Goal: Task Accomplishment & Management: Manage account settings

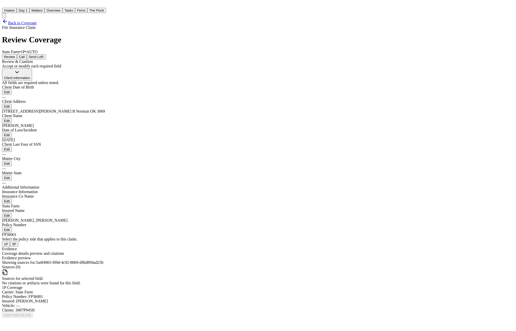
click at [45, 8] on button "Matters" at bounding box center [37, 10] width 15 height 5
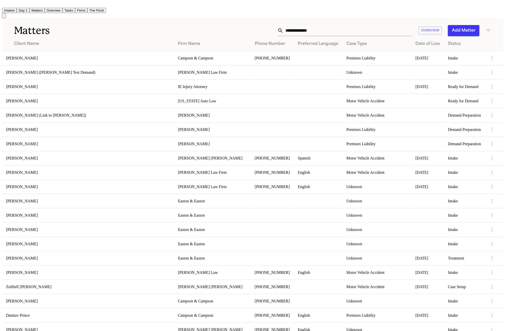
click at [111, 19] on div "Matters Overview Add Matter" at bounding box center [253, 27] width 502 height 19
click at [109, 18] on div "Matters Overview Add Matter" at bounding box center [253, 27] width 502 height 19
click at [119, 58] on td "Maureen Bongo" at bounding box center [88, 58] width 172 height 14
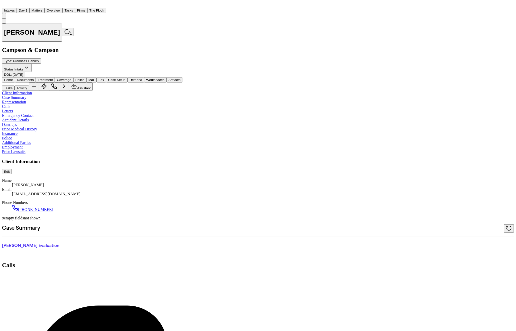
click at [84, 78] on span "Police" at bounding box center [79, 80] width 9 height 4
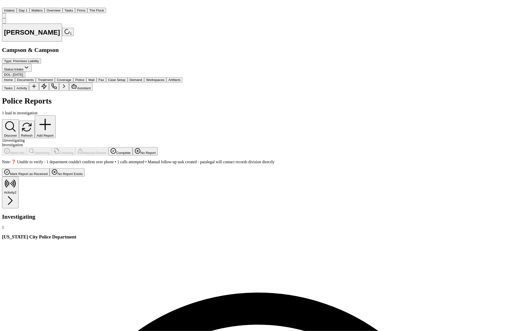
click at [25, 82] on span "button" at bounding box center [25, 82] width 0 height 0
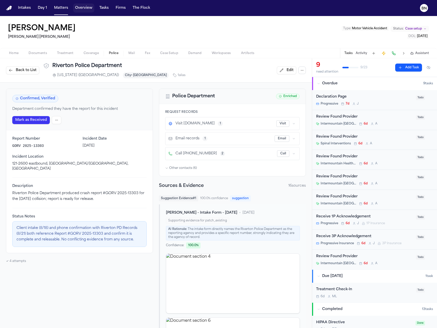
click at [76, 11] on button "Overview" at bounding box center [83, 8] width 21 height 9
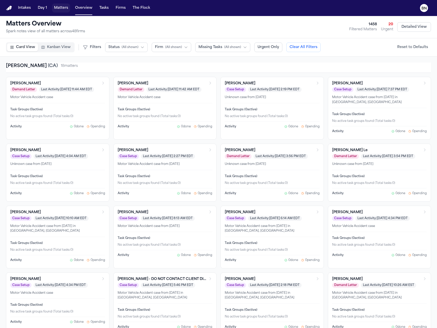
click at [57, 8] on button "Matters" at bounding box center [61, 8] width 18 height 9
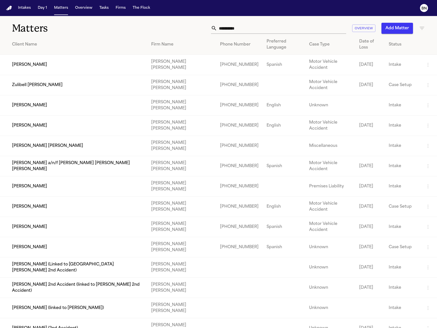
click at [233, 32] on input "**********" at bounding box center [281, 28] width 129 height 11
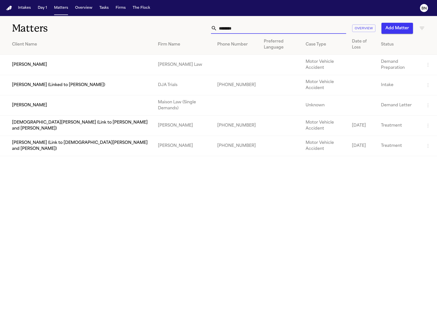
type input "*********"
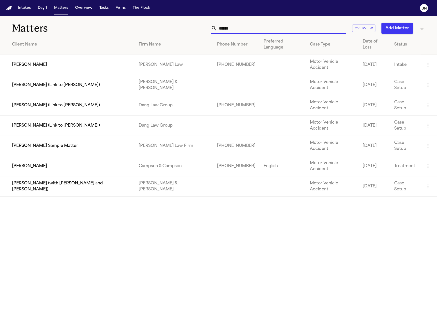
type input "*"
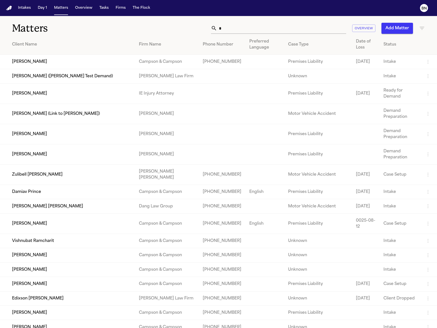
click at [306, 29] on input "*" at bounding box center [281, 28] width 129 height 11
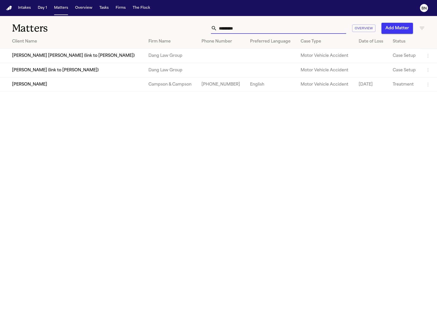
type input "*********"
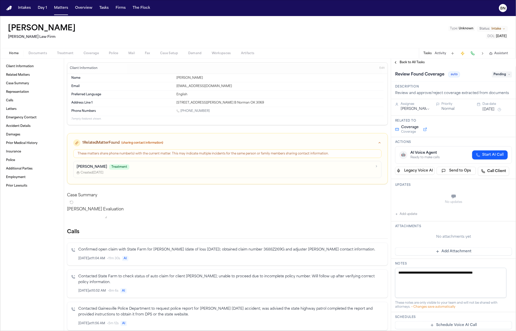
click at [89, 51] on span "Coverage" at bounding box center [91, 53] width 15 height 4
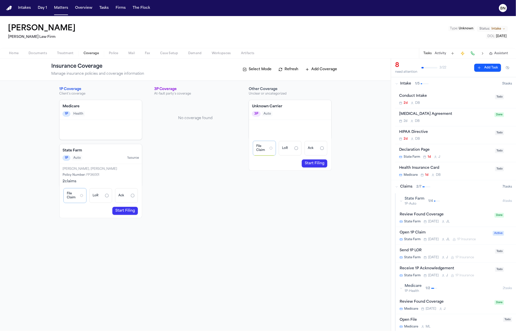
click at [127, 215] on div "File Claim LoR Ack Start Filing" at bounding box center [101, 200] width 82 height 35
click at [127, 210] on link "Start Filing" at bounding box center [125, 211] width 26 height 8
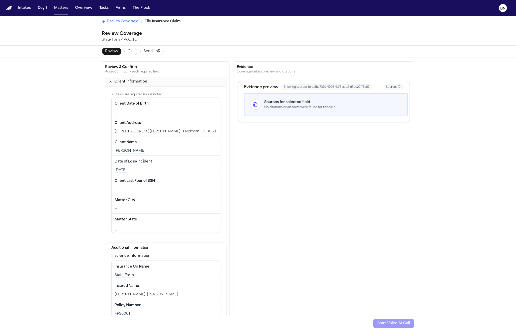
click at [157, 162] on div "Date of Loss/Incident Edit" at bounding box center [166, 162] width 102 height 8
click at [161, 144] on div "Client Name Edit" at bounding box center [166, 142] width 102 height 8
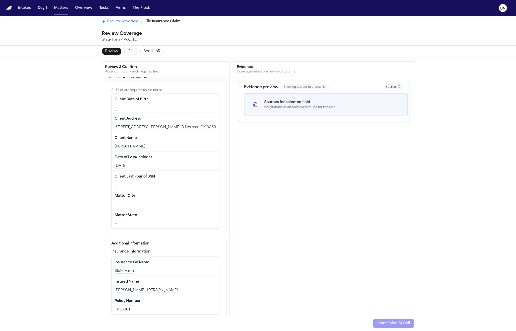
click at [148, 262] on div "Insurance Co Name Edit" at bounding box center [166, 262] width 102 height 8
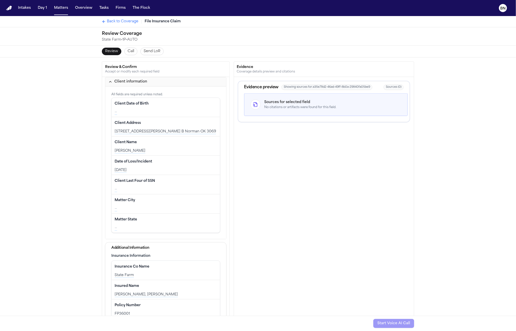
click at [112, 16] on div "Back to Coverage File Insurance Claim" at bounding box center [258, 21] width 321 height 11
click at [112, 17] on div "Back to Coverage File Insurance Claim" at bounding box center [258, 21] width 321 height 11
click at [112, 21] on span "Back to Coverage" at bounding box center [123, 21] width 32 height 5
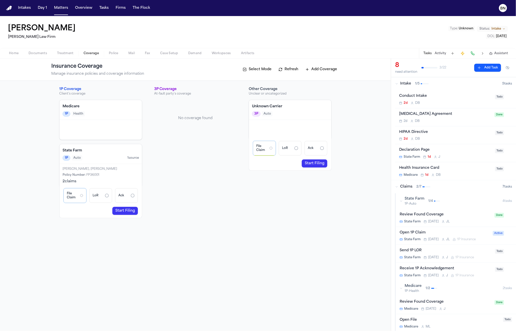
click at [87, 149] on h4 "State Farm" at bounding box center [101, 150] width 76 height 5
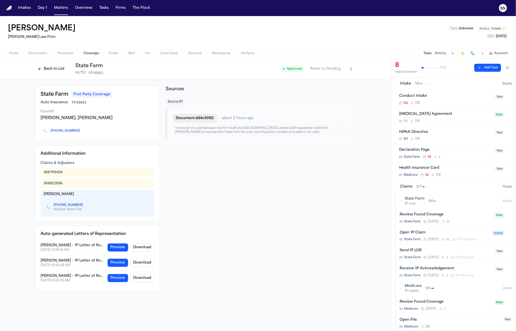
click at [197, 117] on button "Document dd4c5082" at bounding box center [195, 118] width 44 height 9
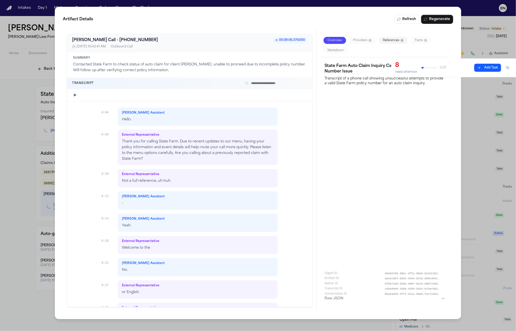
scroll to position [38, 0]
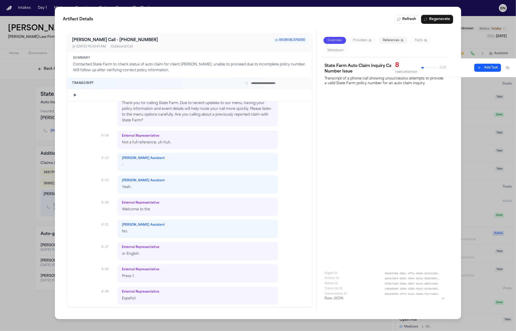
click at [34, 84] on div "Artifact Details Refresh Regenerate Bland AI Call - +18007325246 00:08:06.57600…" at bounding box center [258, 165] width 516 height 331
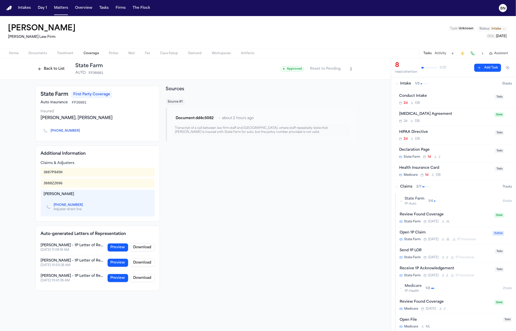
click at [51, 69] on button "Back to List" at bounding box center [51, 69] width 32 height 8
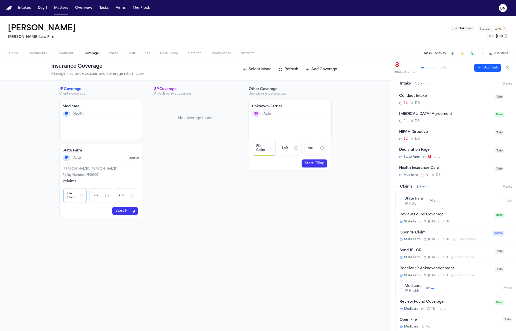
click at [90, 168] on div "Loretta Johnson, Clayton Johnson" at bounding box center [101, 169] width 76 height 4
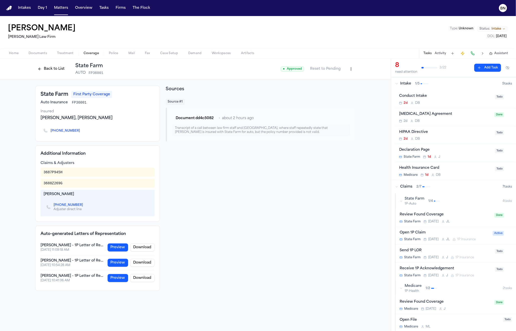
click at [49, 67] on button "Back to List" at bounding box center [51, 69] width 32 height 8
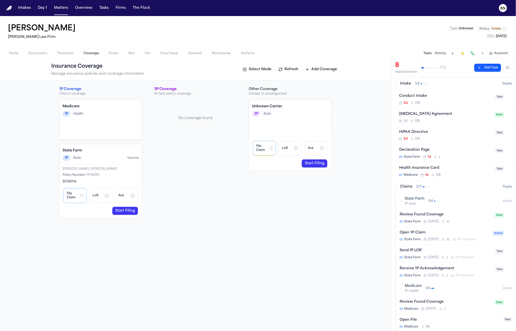
click at [96, 156] on div "1P Auto 1 source" at bounding box center [101, 158] width 76 height 6
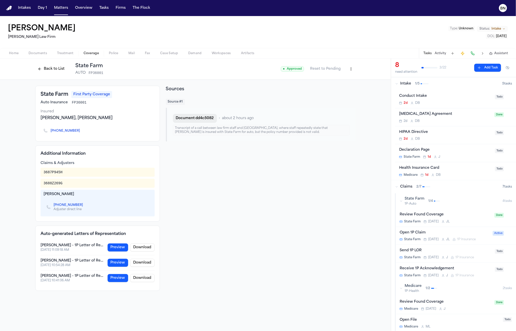
click at [196, 117] on button "Document dd4c5082" at bounding box center [195, 118] width 44 height 9
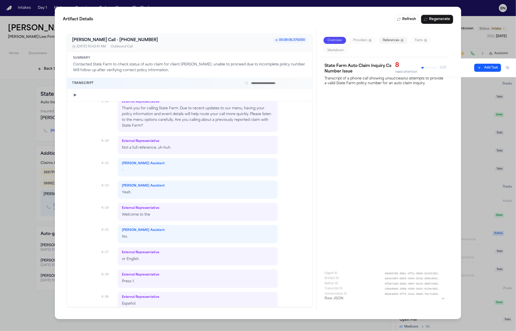
scroll to position [109, 0]
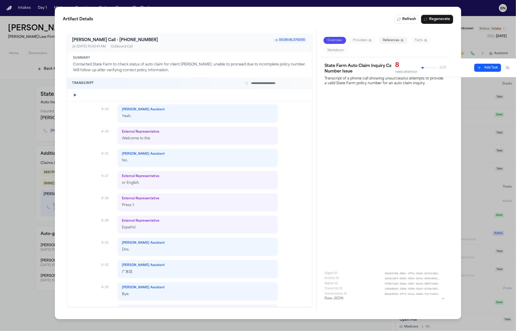
click at [41, 100] on div "Artifact Details Refresh Regenerate Bland AI Call - +18007325246 00:08:06.57600…" at bounding box center [258, 165] width 516 height 331
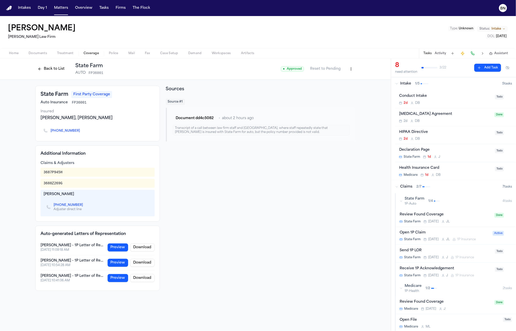
click at [48, 66] on button "Back to List" at bounding box center [51, 69] width 32 height 8
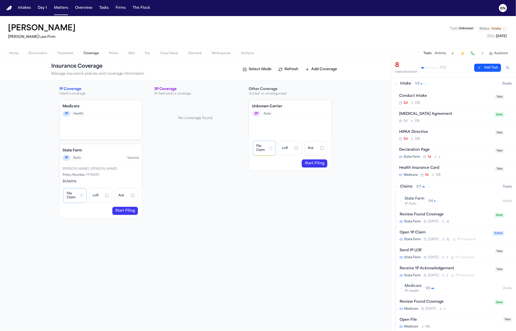
click at [120, 208] on link "Start Filing" at bounding box center [125, 211] width 26 height 8
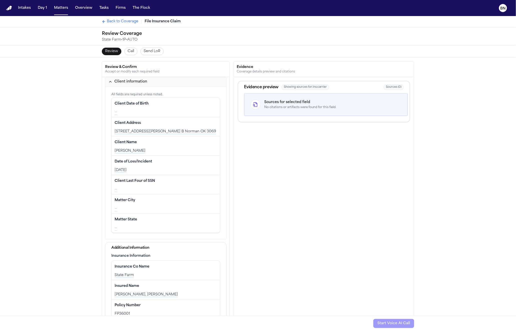
click at [151, 270] on div "Insurance Co Name Edit State Farm" at bounding box center [166, 269] width 108 height 19
click at [162, 267] on div "Insurance Co Name Edit" at bounding box center [166, 266] width 102 height 8
click at [132, 289] on div "Insured Name Edit Loretta Johnson, Clayton Johnson" at bounding box center [166, 289] width 108 height 19
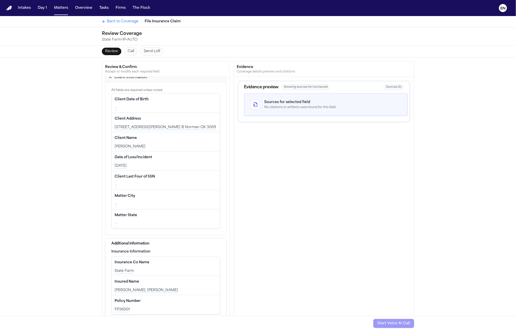
scroll to position [4, 0]
click at [141, 301] on div "Policy Number Edit" at bounding box center [166, 301] width 102 height 8
click at [144, 288] on div "Loretta Johnson, Clayton Johnson" at bounding box center [166, 290] width 102 height 5
click at [144, 269] on div "State Farm" at bounding box center [166, 271] width 102 height 5
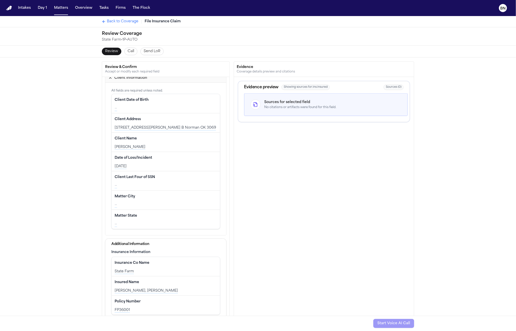
click at [144, 290] on div "Loretta Johnson, Clayton Johnson" at bounding box center [166, 290] width 102 height 5
click at [144, 301] on div "Policy Number Edit" at bounding box center [166, 301] width 102 height 8
click at [124, 52] on button "Call" at bounding box center [130, 52] width 13 height 8
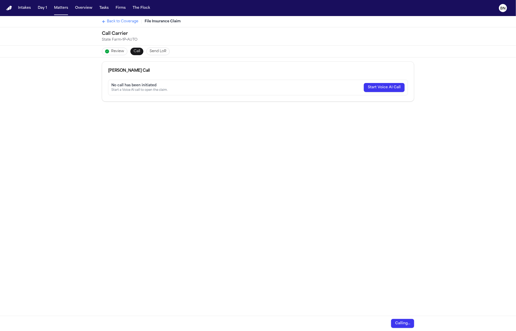
click at [147, 50] on button "Send LoR" at bounding box center [158, 52] width 23 height 8
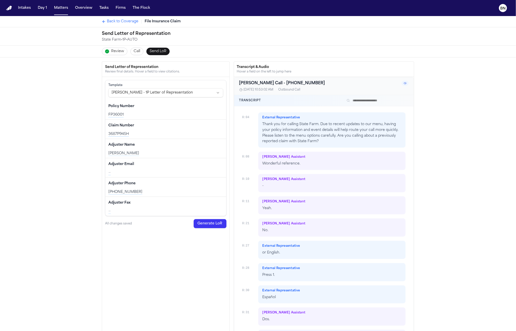
click at [145, 130] on div "Claim Number Edit 3687P945H" at bounding box center [165, 128] width 121 height 19
click at [149, 108] on div "Policy Number Edit" at bounding box center [165, 106] width 115 height 8
click at [151, 129] on div "Claim Number Edit 3687P945H" at bounding box center [165, 128] width 121 height 19
click at [149, 141] on div "Adjuster Name Edit" at bounding box center [165, 145] width 115 height 8
click at [149, 154] on div "Troy Burmaster" at bounding box center [165, 153] width 115 height 5
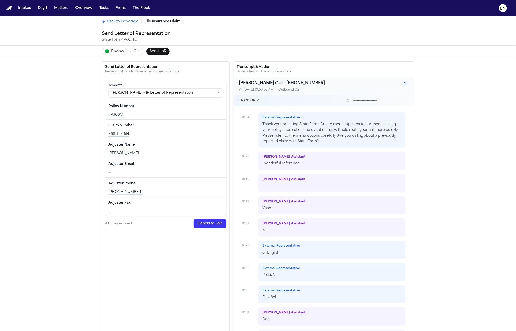
click at [149, 170] on div "—" at bounding box center [165, 172] width 115 height 5
click at [149, 187] on div "Adjuster Phone Edit +18442928615" at bounding box center [165, 186] width 121 height 19
click at [114, 50] on span "Review" at bounding box center [117, 51] width 13 height 5
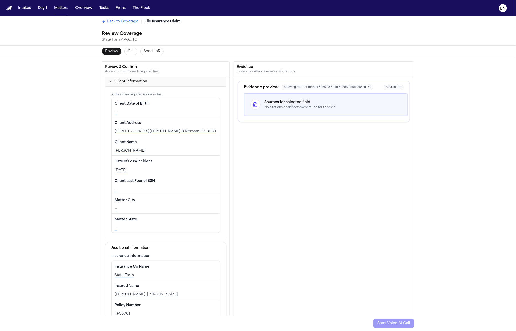
click at [125, 120] on span "Client Address" at bounding box center [128, 122] width 26 height 5
click at [108, 18] on div "Back to Coverage File Insurance Claim" at bounding box center [258, 21] width 321 height 11
click at [108, 21] on span "Back to Coverage" at bounding box center [123, 21] width 32 height 5
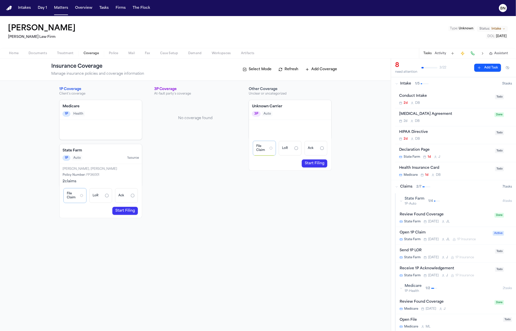
click at [162, 52] on span "Case Setup" at bounding box center [169, 53] width 18 height 4
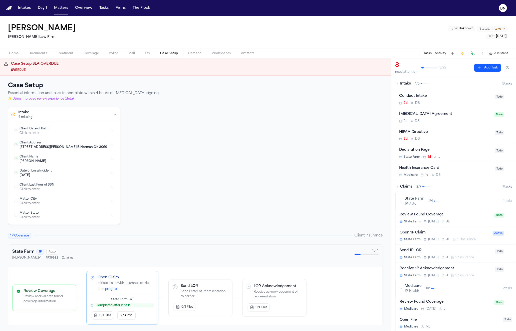
click at [93, 147] on div "2023 West Lindsey St. Apt. B Norman OK 3069" at bounding box center [64, 147] width 89 height 4
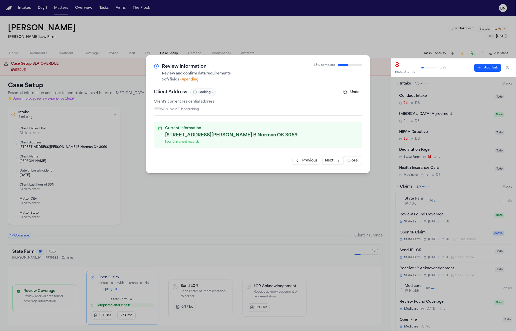
click at [302, 138] on div "2023 West Lindsey St. Apt. B Norman OK 3069" at bounding box center [261, 135] width 193 height 7
click at [226, 187] on div "Review Information Review and confirm data requirements 5 of 7 fields • 4 pendi…" at bounding box center [258, 165] width 516 height 331
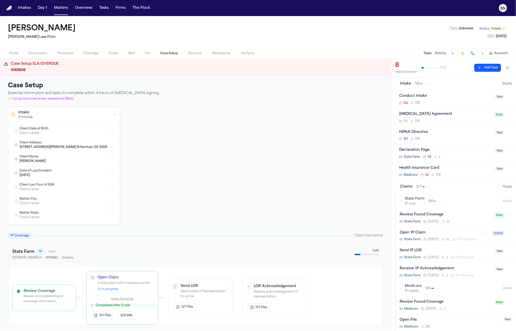
click at [96, 160] on div "[PERSON_NAME]" at bounding box center [64, 161] width 89 height 4
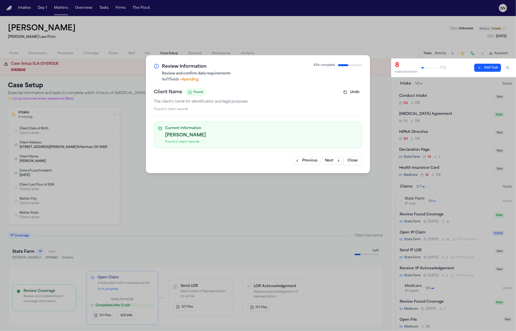
click at [184, 190] on div "Review Information Review and confirm data requirements 6 of 7 fields • 4 pendi…" at bounding box center [258, 165] width 516 height 331
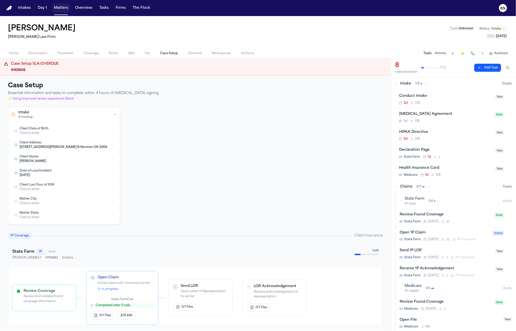
click at [62, 6] on button "Matters" at bounding box center [61, 8] width 18 height 9
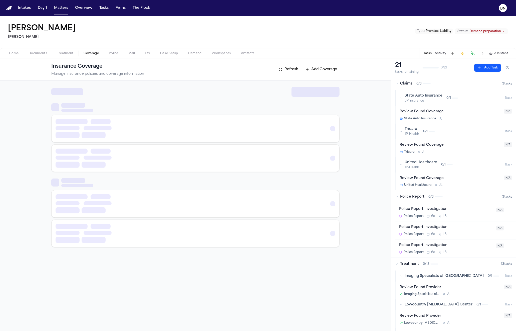
click at [93, 54] on span "Coverage" at bounding box center [91, 53] width 15 height 4
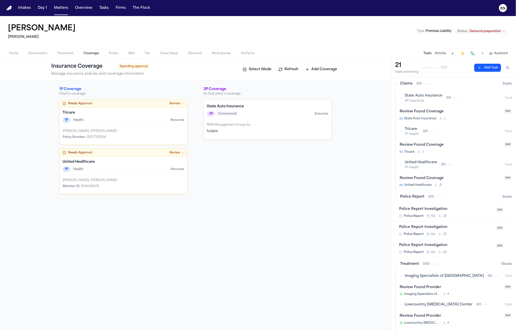
click at [504, 8] on text "BN" at bounding box center [503, 9] width 5 height 4
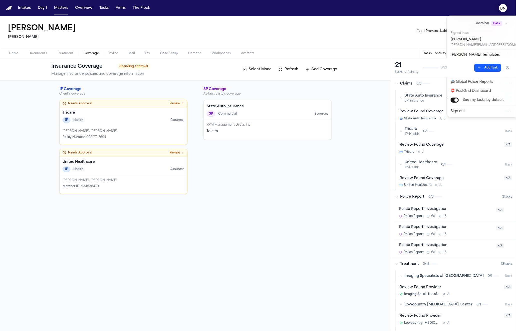
click at [161, 163] on div "Intakes Day 1 Matters Overview Tasks Firms The Flock BN Julia Sanders Yanni Law…" at bounding box center [258, 165] width 516 height 331
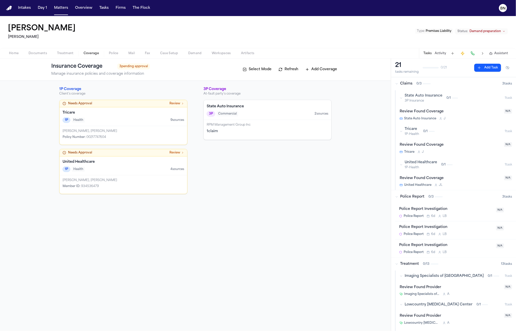
click at [148, 167] on div "1P Health 4 source s" at bounding box center [124, 169] width 122 height 6
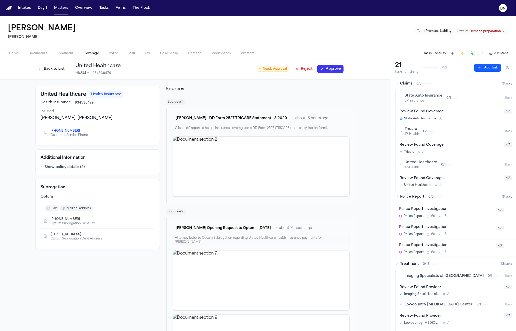
click at [43, 67] on button "Back to List" at bounding box center [51, 69] width 32 height 8
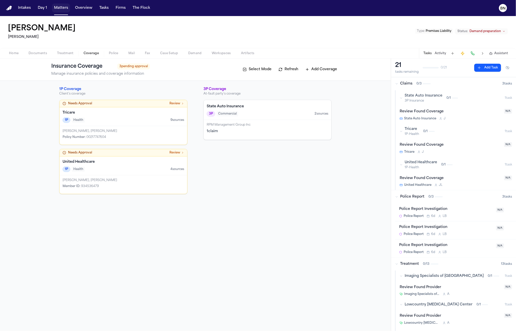
click at [59, 11] on button "Matters" at bounding box center [61, 8] width 18 height 9
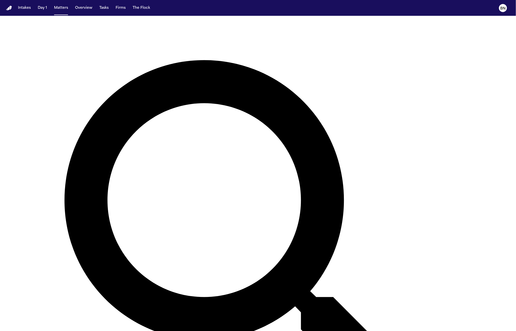
scroll to position [61, 0]
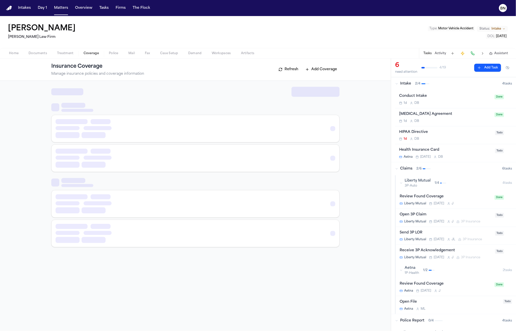
click at [92, 53] on span "Coverage" at bounding box center [91, 53] width 15 height 4
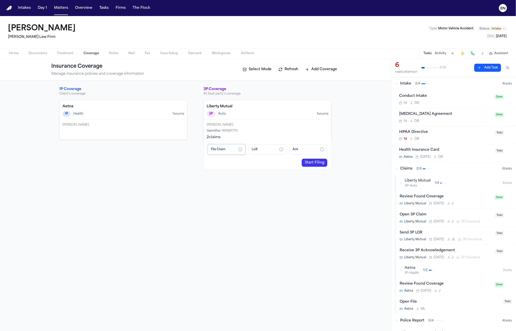
click at [58, 9] on button "Matters" at bounding box center [61, 8] width 18 height 9
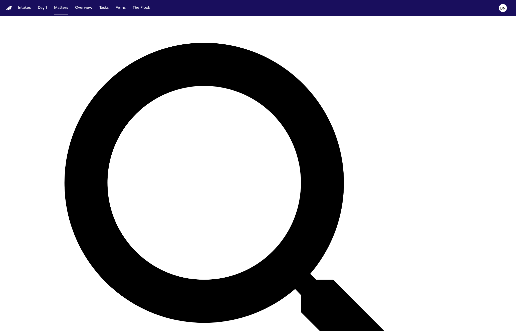
scroll to position [153, 0]
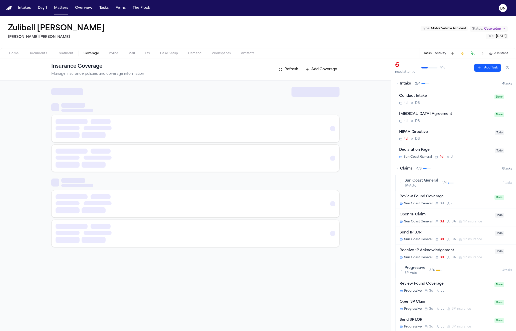
click at [93, 51] on span "Coverage" at bounding box center [91, 53] width 15 height 4
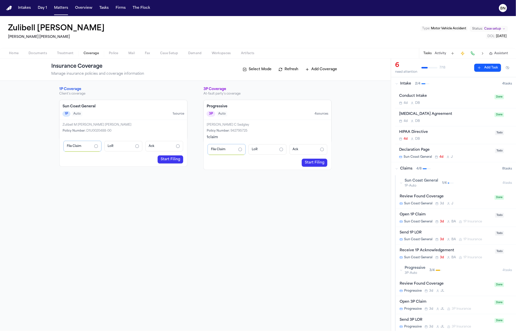
click at [171, 160] on link "Start Filing" at bounding box center [171, 159] width 26 height 8
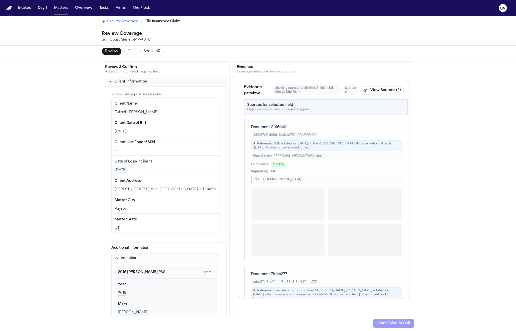
click at [147, 131] on div "1992-05-08" at bounding box center [166, 131] width 102 height 5
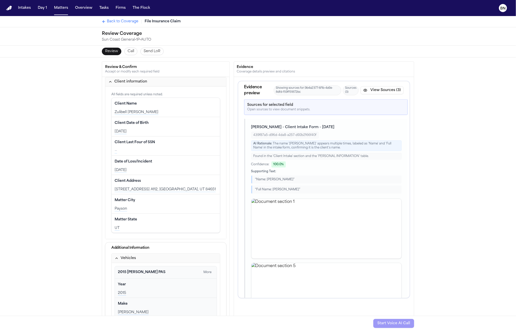
click at [157, 102] on div "Client Name Edit" at bounding box center [166, 104] width 102 height 8
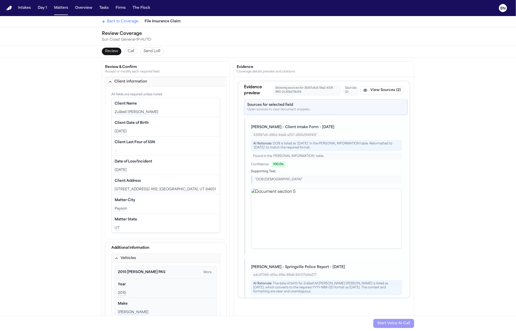
click at [157, 126] on div "Client Date of Birth Edit" at bounding box center [166, 123] width 102 height 8
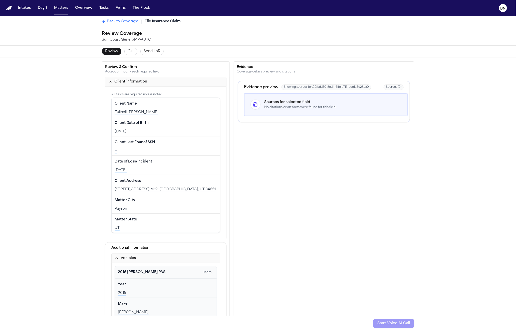
click at [156, 164] on div "Date of Loss/Incident Edit" at bounding box center [166, 162] width 102 height 8
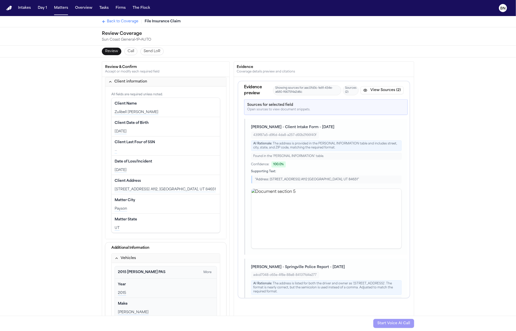
click at [160, 182] on div "Client Address Edit" at bounding box center [166, 181] width 102 height 8
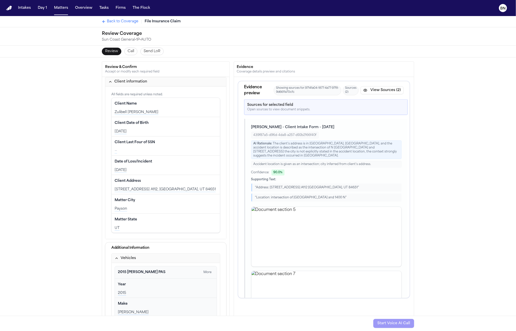
click at [159, 197] on div "Matter City Edit" at bounding box center [166, 200] width 102 height 8
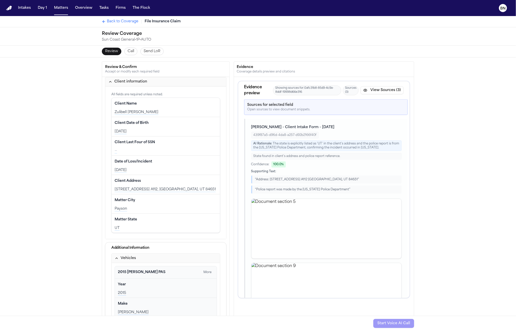
click at [156, 220] on div "Matter State Edit" at bounding box center [166, 219] width 102 height 8
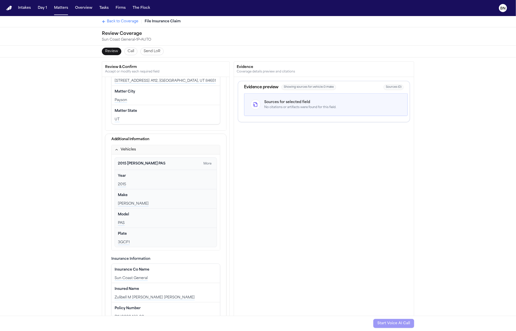
scroll to position [108, 0]
click at [151, 216] on div "Model Edit" at bounding box center [166, 215] width 96 height 8
click at [142, 273] on div "Insurance Co Name Edit Sun Coast General" at bounding box center [166, 273] width 108 height 19
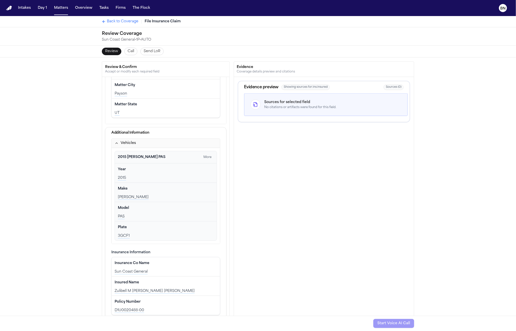
click at [145, 279] on div "Insured Name Edit" at bounding box center [166, 282] width 102 height 8
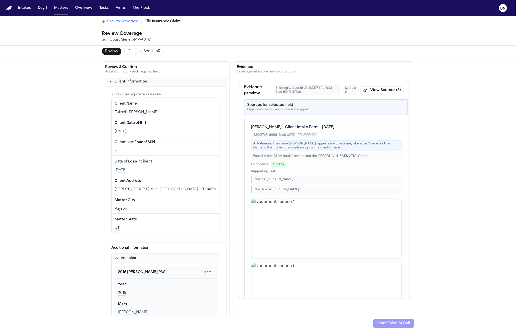
click at [127, 21] on span "Back to Coverage" at bounding box center [123, 21] width 32 height 5
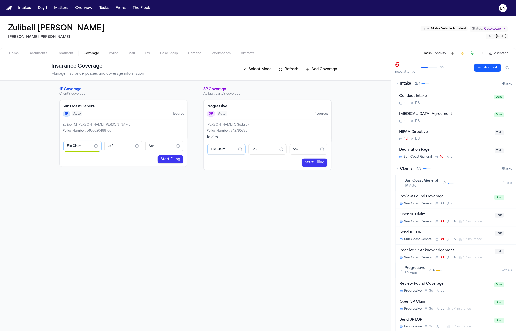
click at [135, 112] on div "1P Auto 1 source" at bounding box center [124, 114] width 122 height 6
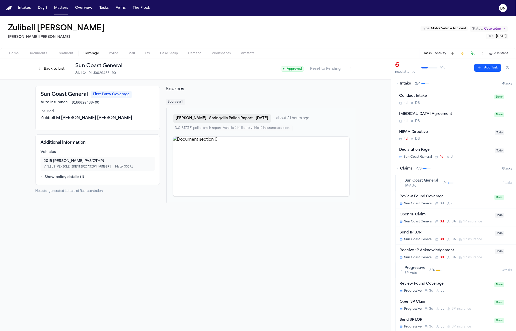
click at [225, 115] on button "Z. Carbonel - Springville Police Report - 7.10.25" at bounding box center [222, 118] width 98 height 9
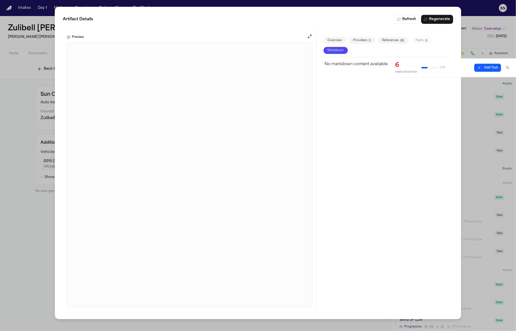
click at [38, 248] on div "Artifact Details Refresh Regenerate Preview Overview Providers 1 References 20 …" at bounding box center [258, 165] width 516 height 331
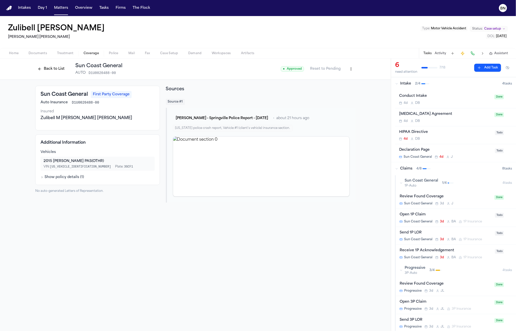
click at [78, 177] on button "Show policy details ( 1 )" at bounding box center [63, 177] width 44 height 5
click at [57, 177] on button "Hide policy details" at bounding box center [59, 177] width 37 height 5
click at [35, 129] on div "Sun Coast General First Party Coverage Auto Insurance D1U0020488-00 Insured Zul…" at bounding box center [97, 144] width 125 height 117
click at [209, 119] on button "Z. Carbonel - Springville Police Report - 7.10.25" at bounding box center [222, 118] width 98 height 9
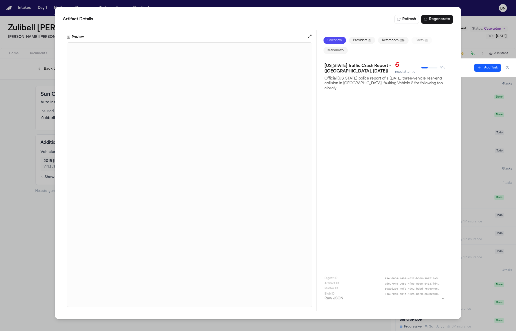
click at [382, 39] on button "References 20" at bounding box center [393, 40] width 31 height 7
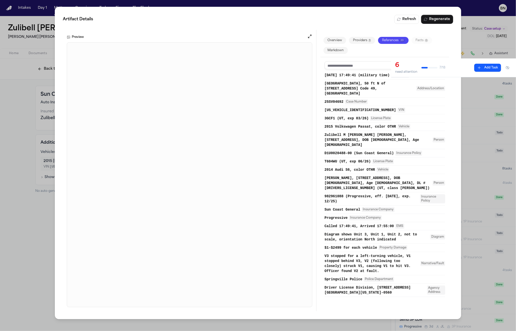
click at [400, 167] on button "2014 Audi S6, color OTHR Vehicle" at bounding box center [385, 169] width 121 height 5
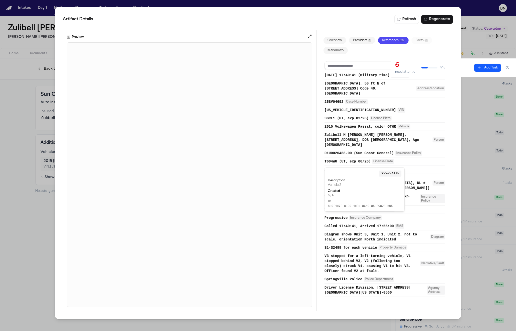
click at [399, 167] on button "2014 Audi S6, color OTHR Vehicle" at bounding box center [385, 169] width 121 height 5
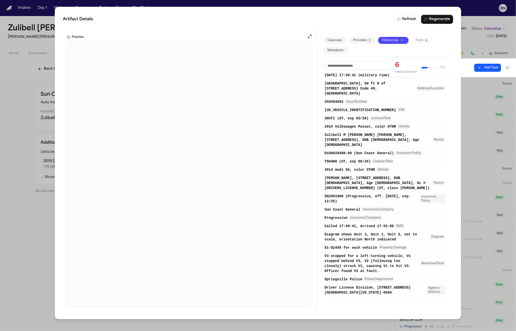
click at [25, 229] on div "Artifact Details Refresh Regenerate Preview Overview Providers 1 References 20 …" at bounding box center [258, 165] width 516 height 331
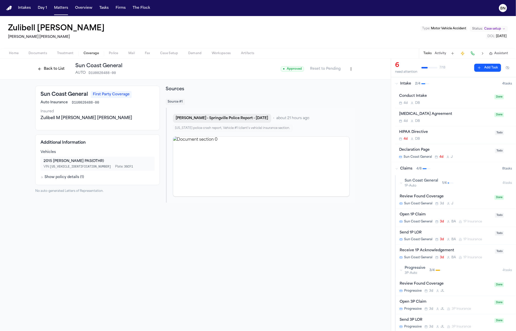
click at [222, 120] on button "Z. Carbonel - Springville Police Report - 7.10.25" at bounding box center [222, 118] width 98 height 9
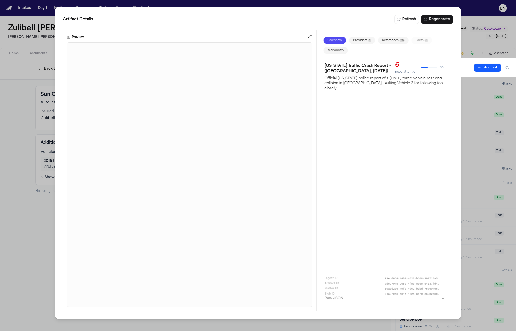
click at [393, 42] on button "References 20" at bounding box center [393, 40] width 31 height 7
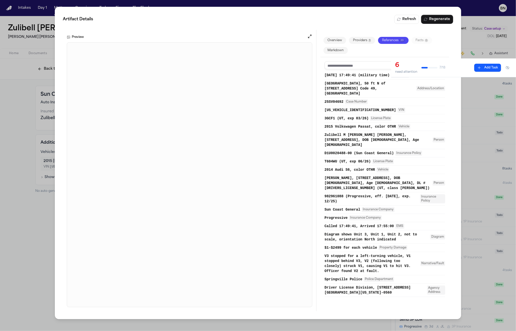
click at [373, 42] on button "Providers 1" at bounding box center [362, 40] width 26 height 7
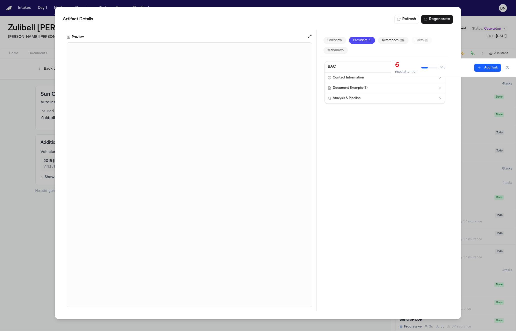
click at [375, 84] on button "Document Excerpts ( 3 )" at bounding box center [385, 88] width 120 height 10
click at [374, 78] on button "Contact Information" at bounding box center [385, 78] width 120 height 10
click at [385, 39] on button "References 20" at bounding box center [393, 40] width 31 height 7
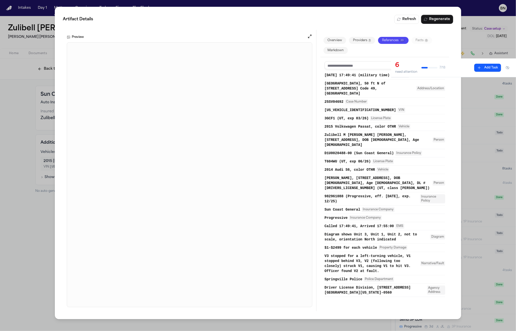
click at [34, 167] on div "Artifact Details Refresh Regenerate Preview Overview Providers 1 References 20 …" at bounding box center [258, 165] width 516 height 331
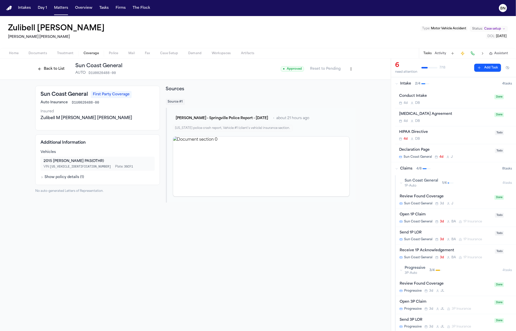
click at [239, 113] on div "Z. Carbonel - Springville Police Report - 7.10.25 • about 21 hours ago Utah pol…" at bounding box center [261, 155] width 190 height 95
click at [237, 117] on button "Z. Carbonel - Springville Police Report - 7.10.25" at bounding box center [222, 118] width 98 height 9
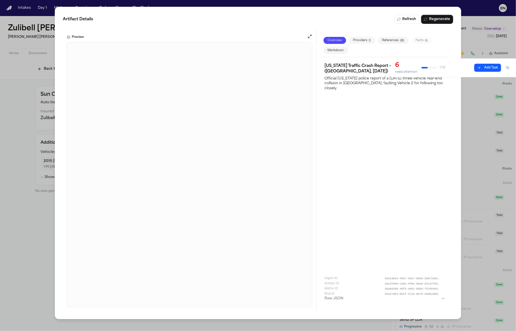
click at [17, 149] on div "Artifact Details Refresh Regenerate Preview Overview Providers 1 References 20 …" at bounding box center [258, 165] width 516 height 331
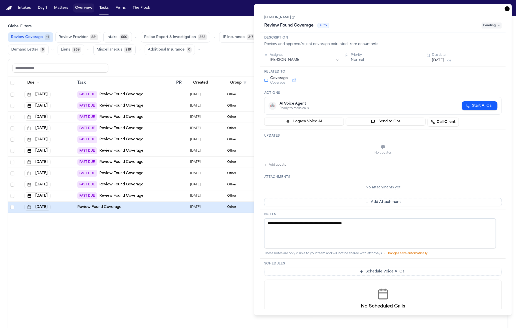
click at [83, 8] on button "Overview" at bounding box center [83, 8] width 21 height 9
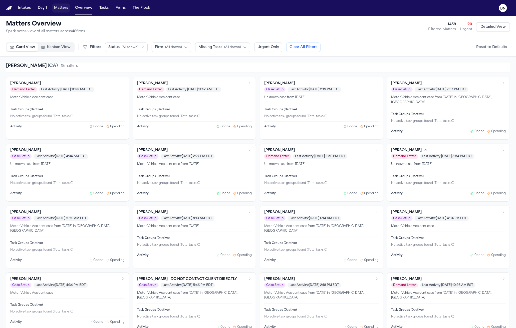
click at [59, 9] on button "Matters" at bounding box center [61, 8] width 18 height 9
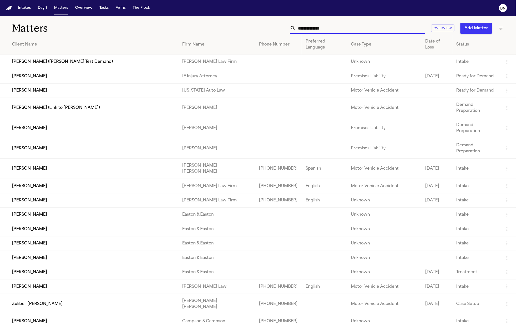
click at [315, 31] on input "text" at bounding box center [360, 28] width 129 height 11
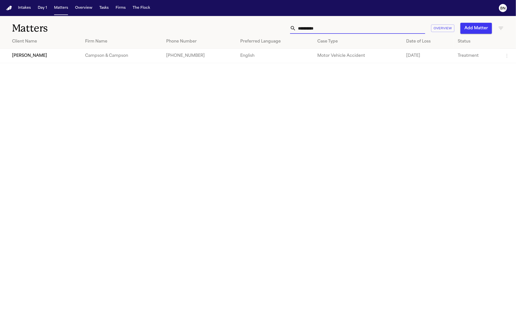
type input "**********"
click at [63, 53] on td "[PERSON_NAME]" at bounding box center [40, 56] width 81 height 14
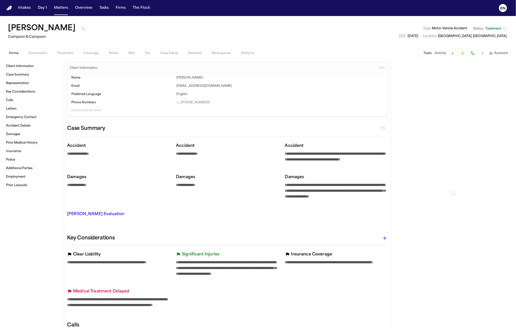
type textarea "*"
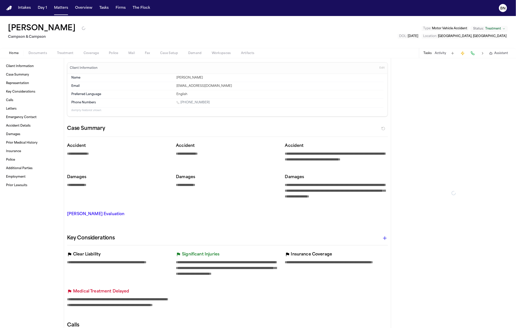
type textarea "*"
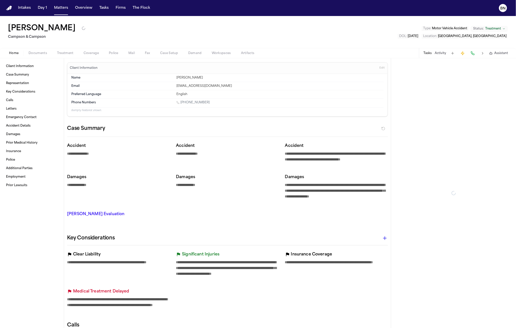
type textarea "*"
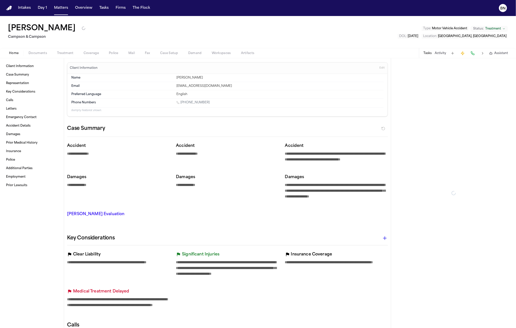
type textarea "*"
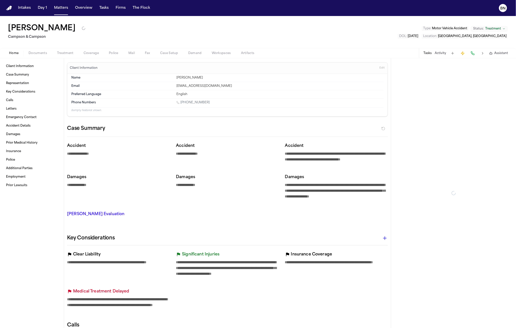
type textarea "*"
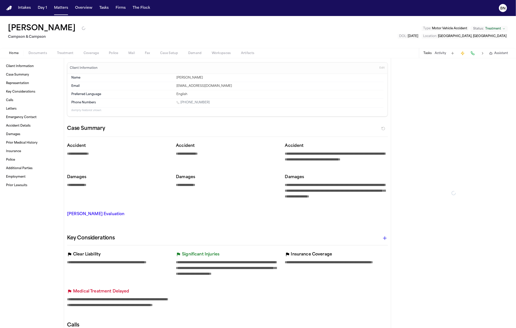
type textarea "*"
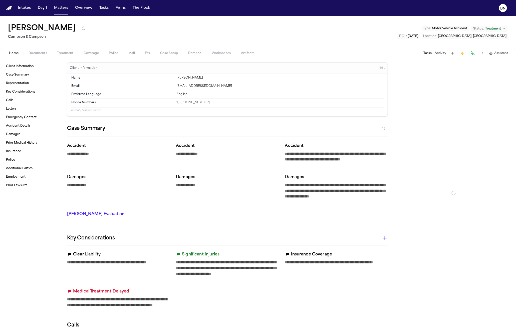
type textarea "*"
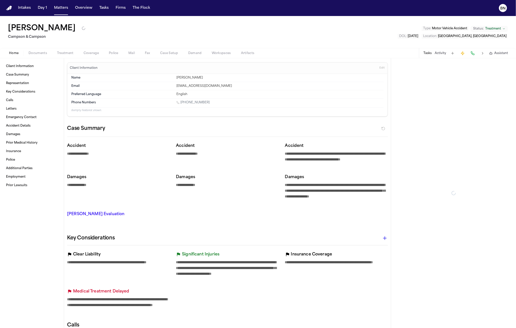
type textarea "*"
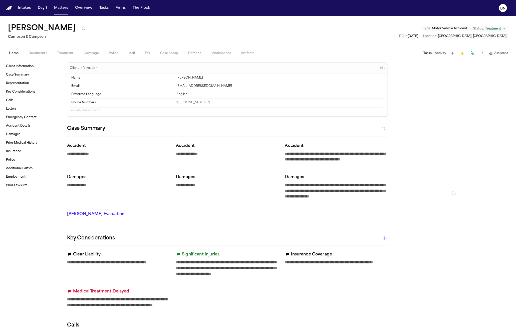
type textarea "*"
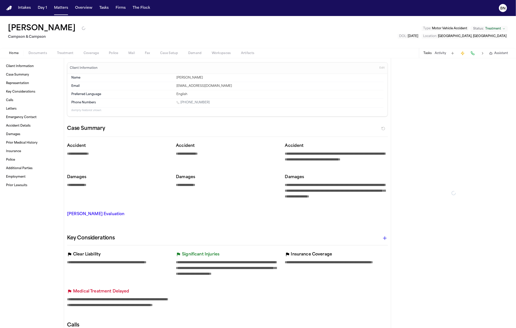
type textarea "*"
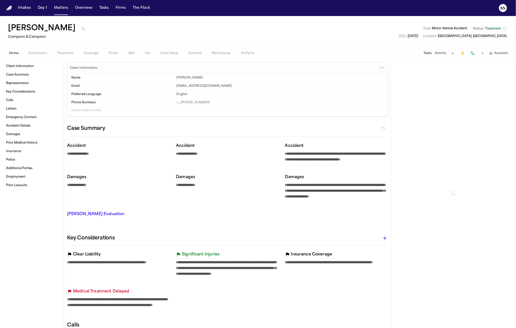
type textarea "*"
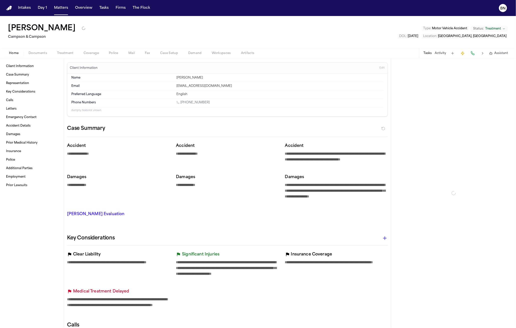
type textarea "*"
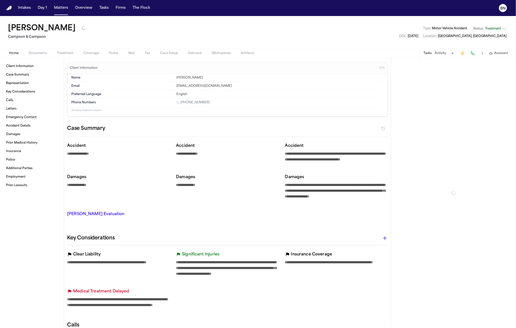
type textarea "*"
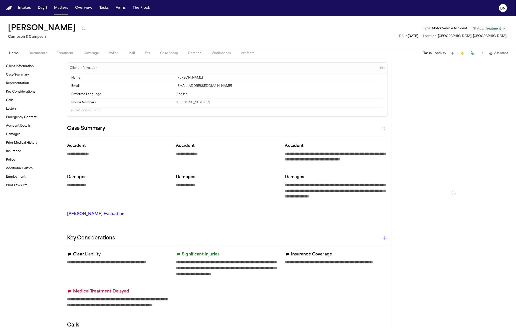
type textarea "*"
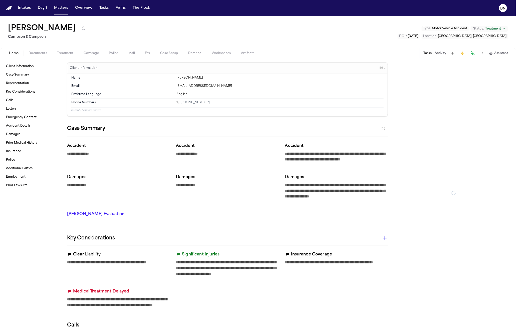
type textarea "*"
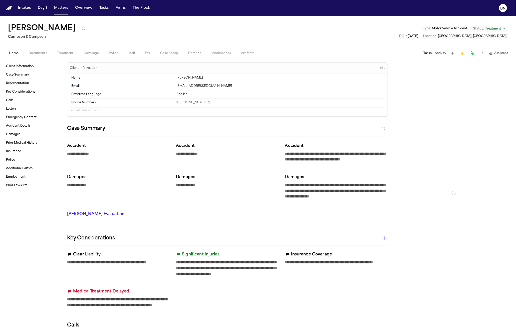
type textarea "*"
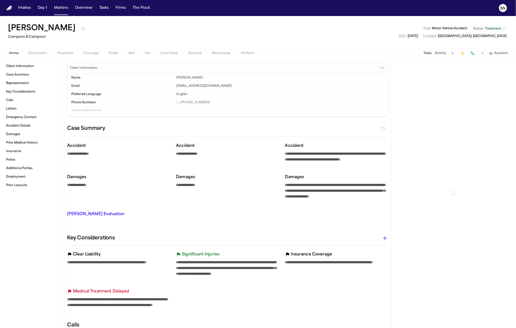
type textarea "*"
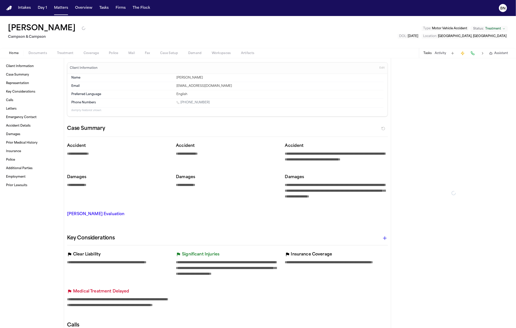
type textarea "*"
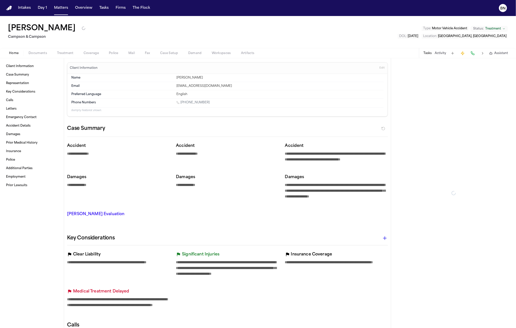
type textarea "*"
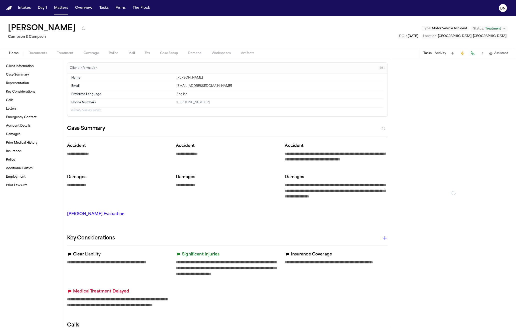
type textarea "*"
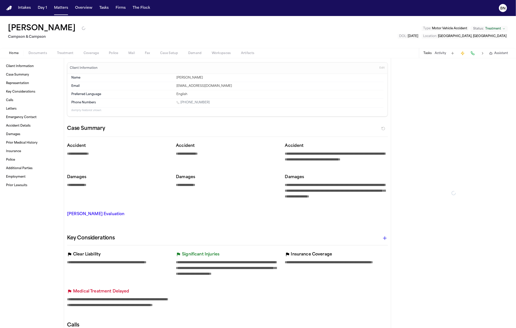
type textarea "*"
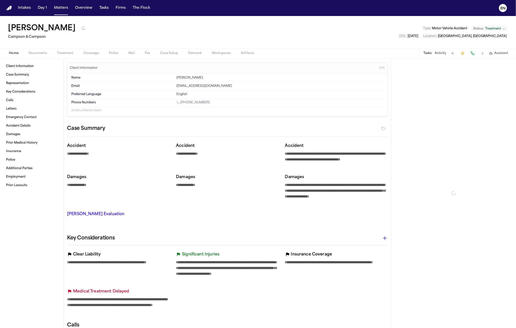
type textarea "*"
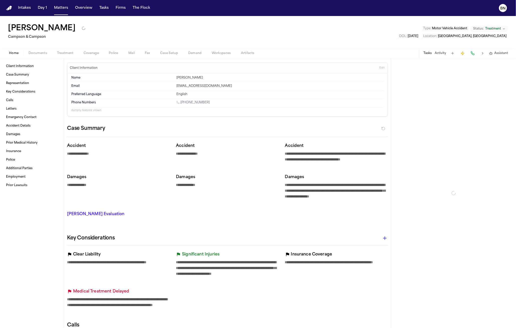
type textarea "*"
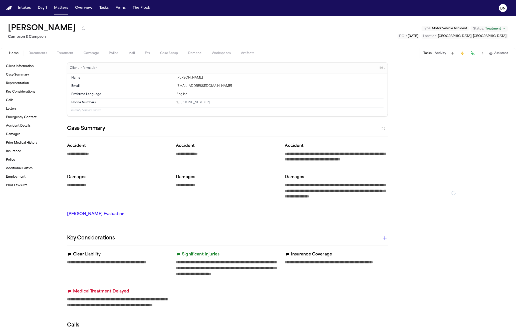
type textarea "*"
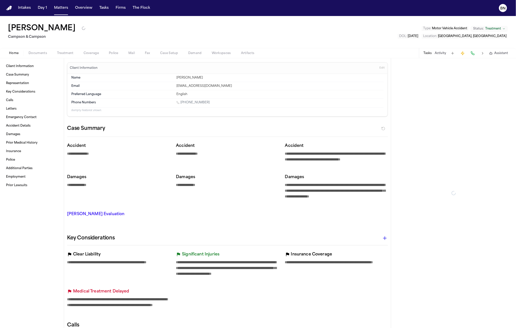
type textarea "*"
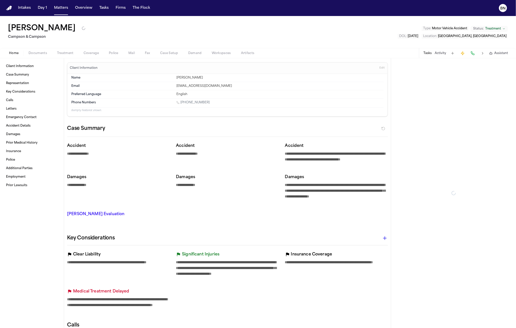
type textarea "*"
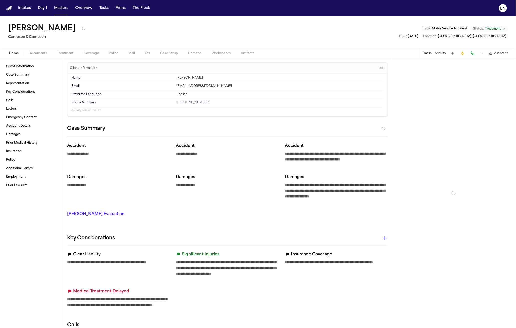
type textarea "*"
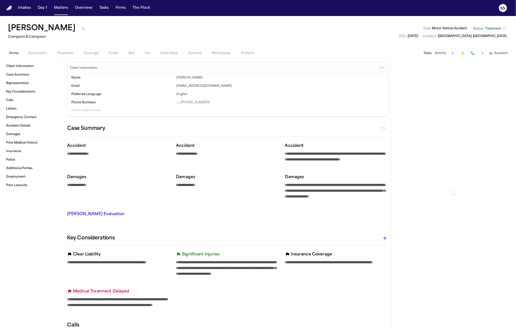
type textarea "*"
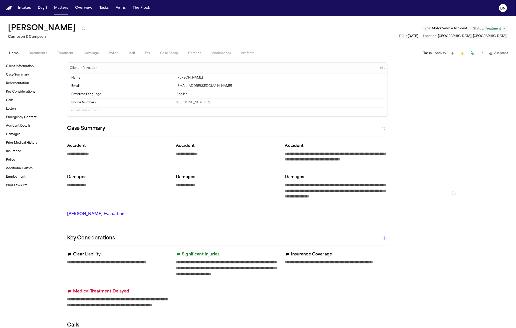
type textarea "*"
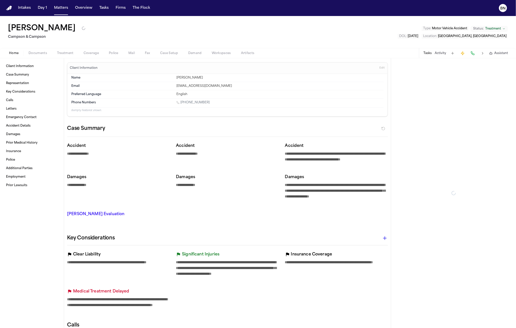
type textarea "*"
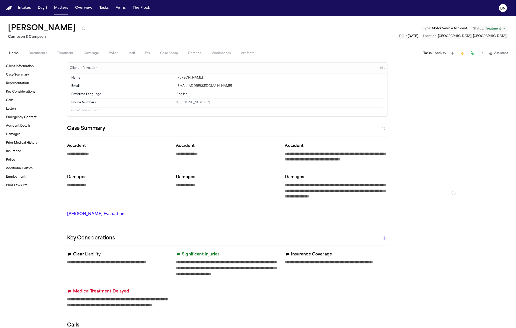
type textarea "*"
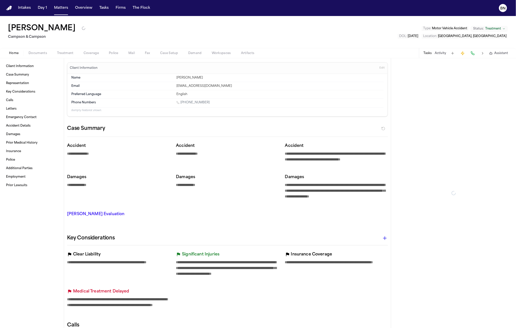
type textarea "*"
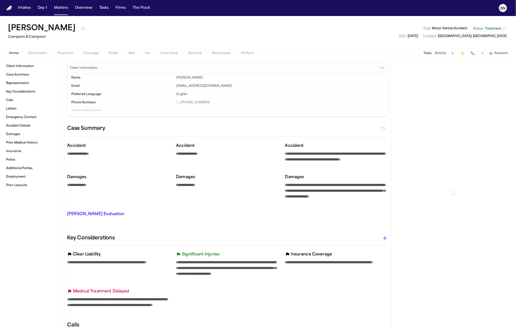
type textarea "*"
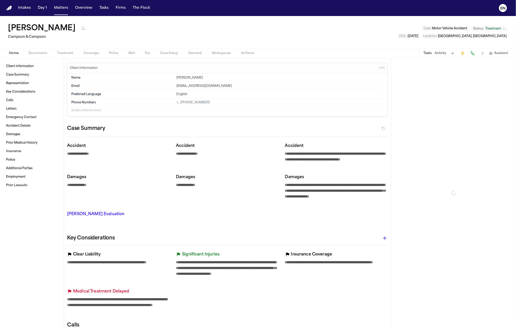
type textarea "*"
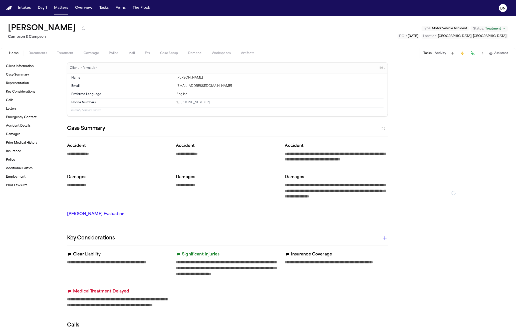
type textarea "*"
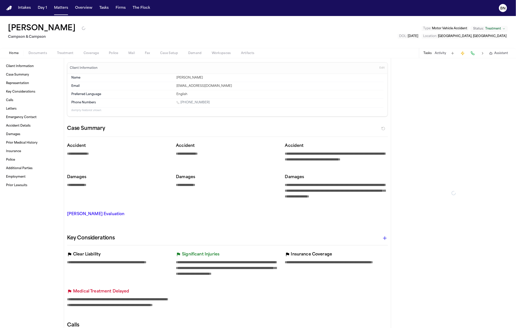
type textarea "*"
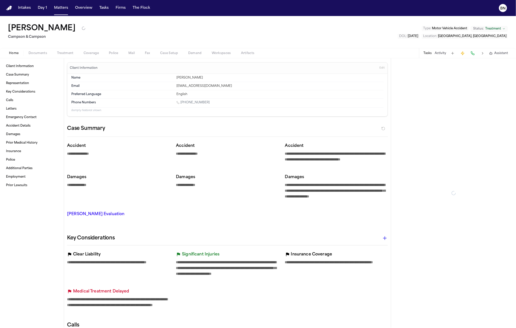
type textarea "*"
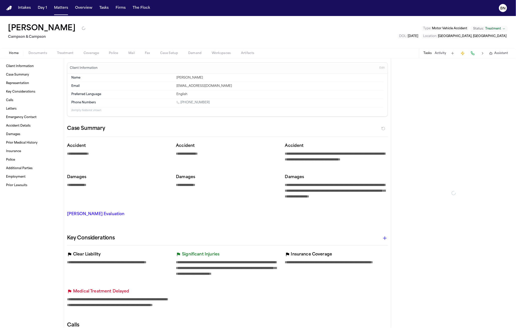
type textarea "*"
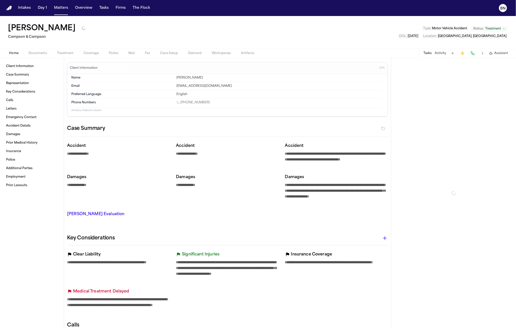
type textarea "*"
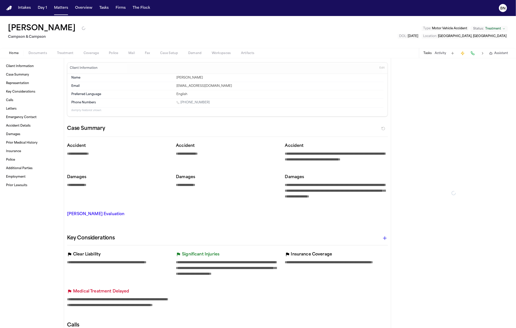
type textarea "*"
click at [91, 53] on span "Coverage" at bounding box center [91, 53] width 15 height 4
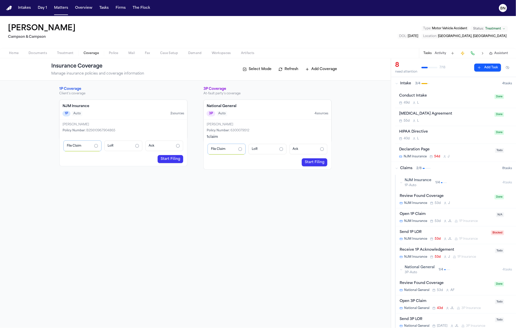
click at [256, 108] on h4 "National General" at bounding box center [268, 106] width 122 height 5
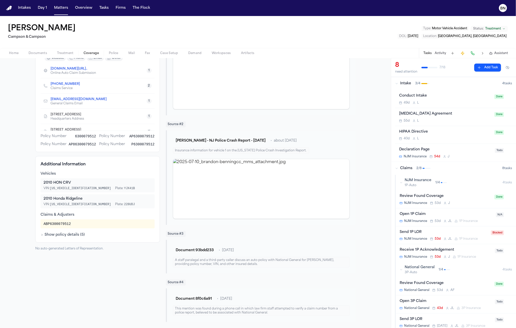
scroll to position [89, 0]
click at [187, 251] on button "Document 93bdd233" at bounding box center [195, 250] width 44 height 9
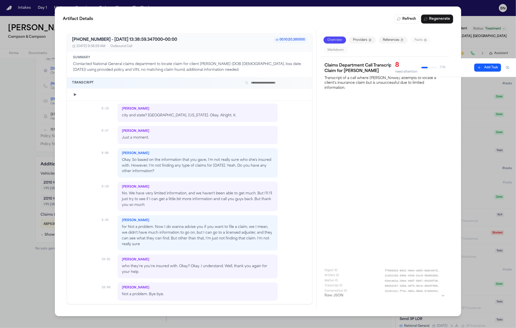
scroll to position [1021, 0]
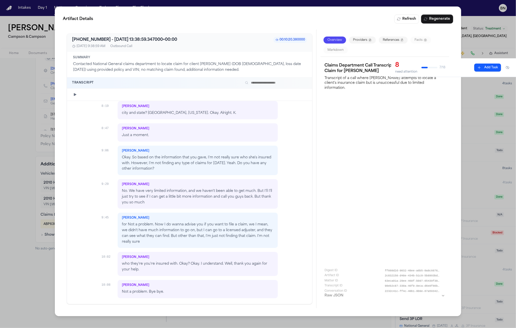
click at [35, 175] on div "Artifact Details Refresh Regenerate +18004683466 - 2025-07-31 13:38:59.347000+0…" at bounding box center [258, 164] width 516 height 328
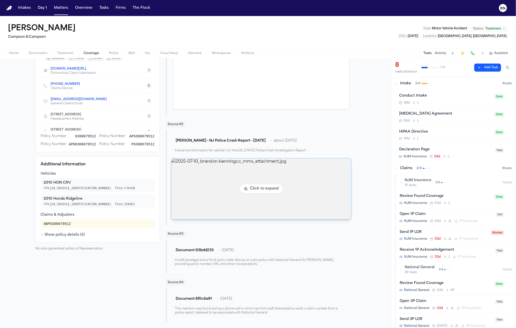
click at [226, 174] on img "View image 2025-07-10_brandon-benningcc_mms_attachment.jpg" at bounding box center [262, 189] width 180 height 61
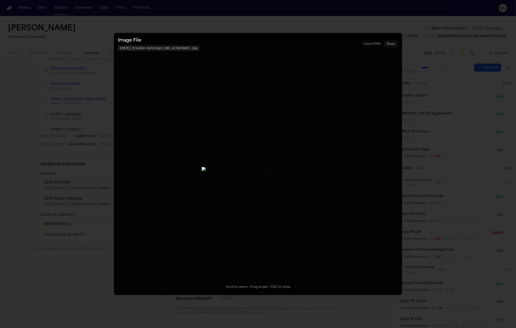
click at [202, 167] on img "Zoomable image viewer. Use mouse wheel to zoom, drag to pan, or press R to rese…" at bounding box center [258, 170] width 113 height 6
drag, startPoint x: 163, startPoint y: 154, endPoint x: 339, endPoint y: 184, distance: 178.7
click at [339, 184] on img "Zoomable image viewer. Use mouse wheel to zoom, drag to pan, or press R to rese…" at bounding box center [399, 192] width 339 height 18
drag, startPoint x: 337, startPoint y: 135, endPoint x: 147, endPoint y: 145, distance: 190.6
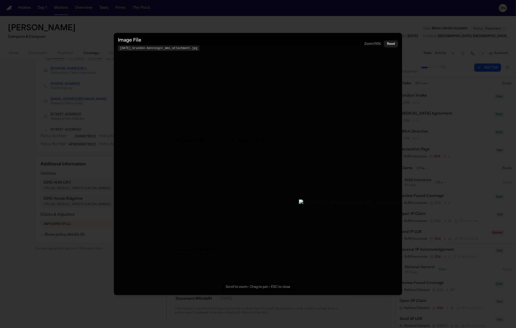
click at [147, 145] on button "Zoomable image viewer. Use mouse wheel to zoom, drag to pan, or press R to rese…" at bounding box center [258, 164] width 289 height 263
drag, startPoint x: 227, startPoint y: 133, endPoint x: 226, endPoint y: 165, distance: 31.3
click at [226, 253] on img "Zoomable image viewer. Use mouse wheel to zoom, drag to pan, or press R to rese…" at bounding box center [260, 258] width 186 height 10
drag, startPoint x: 214, startPoint y: 163, endPoint x: 255, endPoint y: 166, distance: 40.4
click at [255, 257] on img "Zoomable image viewer. Use mouse wheel to zoom, drag to pan, or press R to rese…" at bounding box center [299, 262] width 186 height 10
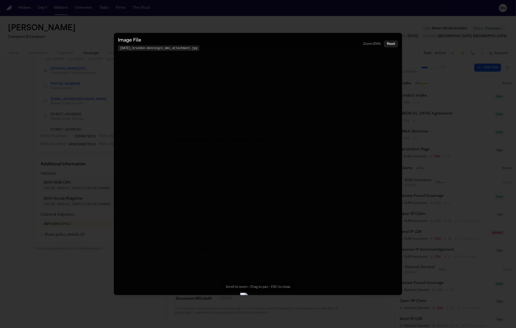
drag, startPoint x: 151, startPoint y: 104, endPoint x: 207, endPoint y: 141, distance: 66.5
click at [240, 293] on img "Zoomable image viewer. Use mouse wheel to zoom, drag to pan, or press R to rese…" at bounding box center [355, 299] width 230 height 12
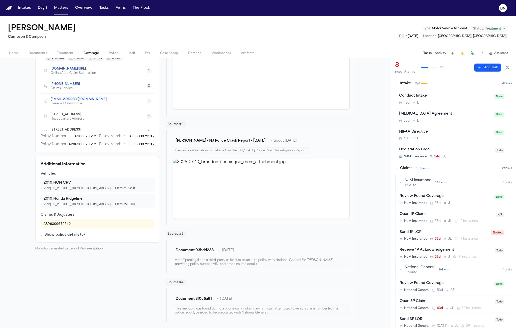
scroll to position [0, 0]
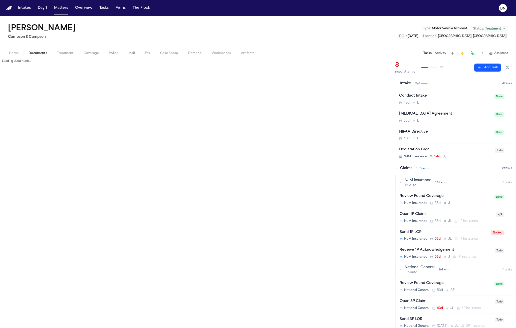
click at [35, 52] on span "Documents" at bounding box center [38, 53] width 19 height 4
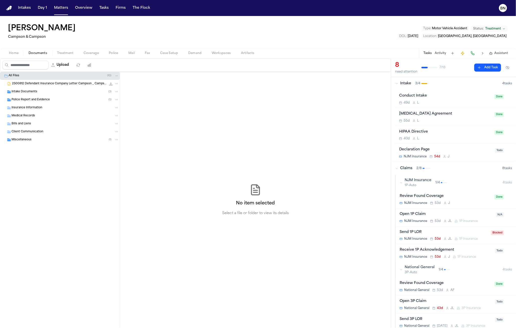
click at [37, 100] on span "Police Report and Evidence" at bounding box center [31, 100] width 38 height 4
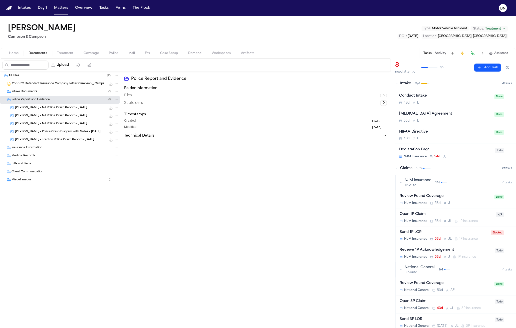
click at [36, 94] on span "Intake Documents" at bounding box center [25, 92] width 26 height 4
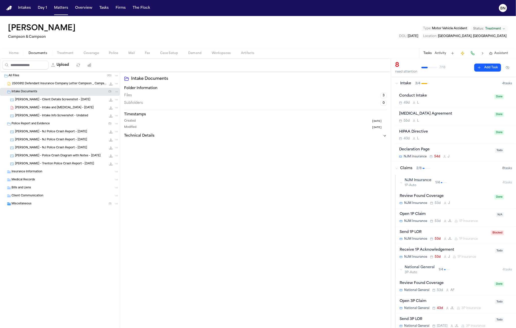
click at [47, 115] on span "[PERSON_NAME] - Intake Info Screenshot - Undated" at bounding box center [51, 116] width 73 height 4
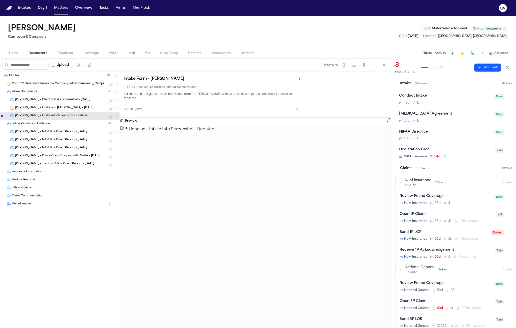
click at [49, 110] on span "[PERSON_NAME] - Intake and [MEDICAL_DATA] - [DATE]" at bounding box center [54, 108] width 79 height 4
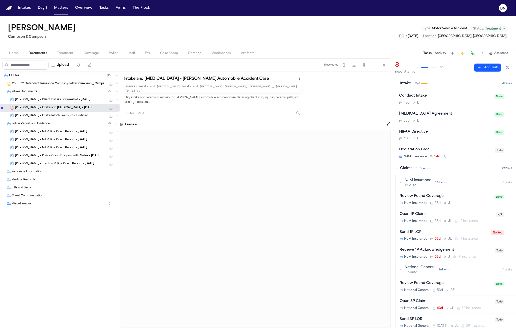
click at [62, 102] on span "[PERSON_NAME] - Client Details Screenshot - [DATE]" at bounding box center [52, 100] width 75 height 4
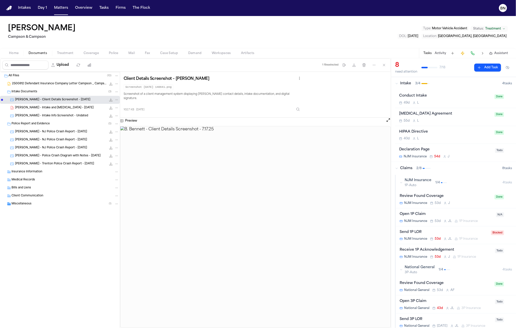
click at [55, 108] on span "[PERSON_NAME] - Intake and [MEDICAL_DATA] - [DATE]" at bounding box center [54, 108] width 79 height 4
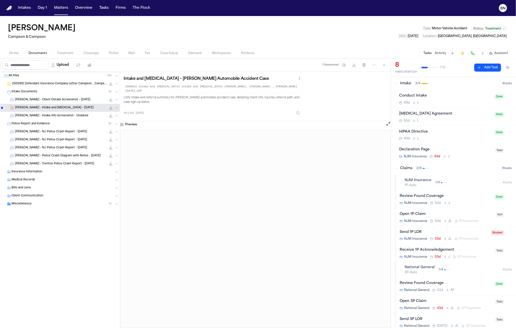
click at [55, 115] on span "[PERSON_NAME] - Intake Info Screenshot - Undated" at bounding box center [51, 116] width 73 height 4
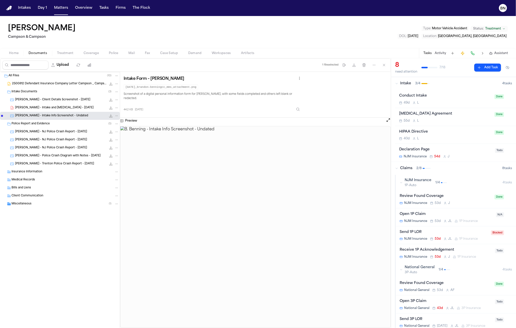
click at [64, 108] on span "[PERSON_NAME] - Intake and [MEDICAL_DATA] - [DATE]" at bounding box center [54, 108] width 79 height 4
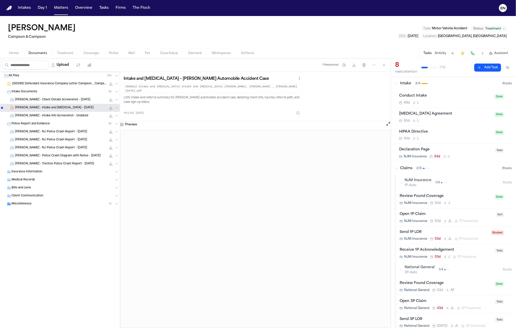
click at [106, 52] on button "Police" at bounding box center [114, 53] width 20 height 6
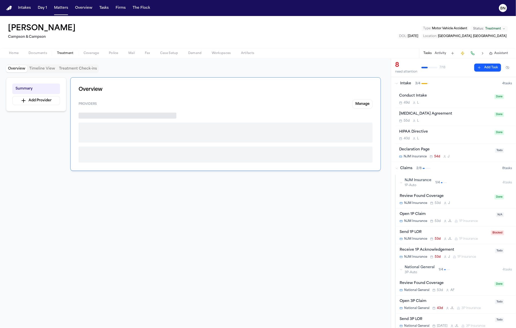
click at [69, 52] on span "Treatment" at bounding box center [65, 53] width 17 height 4
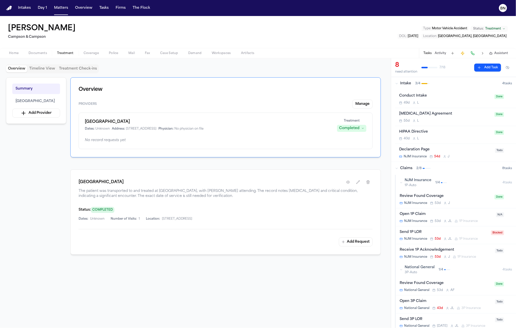
click at [49, 52] on button "Documents" at bounding box center [38, 53] width 29 height 6
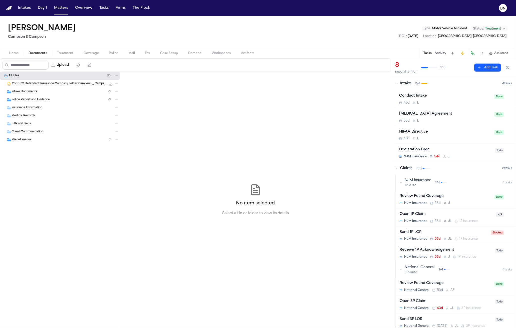
click at [47, 95] on div "Intake Documents ( 3 )" at bounding box center [60, 92] width 120 height 8
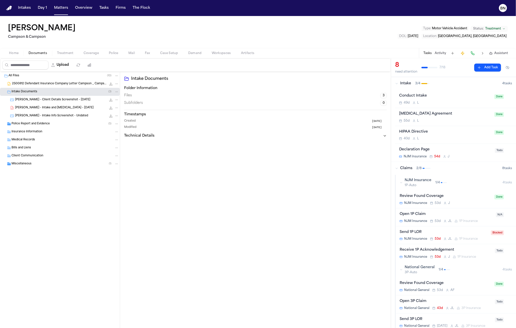
click at [48, 100] on span "[PERSON_NAME] - Client Details Screenshot - [DATE]" at bounding box center [52, 100] width 75 height 4
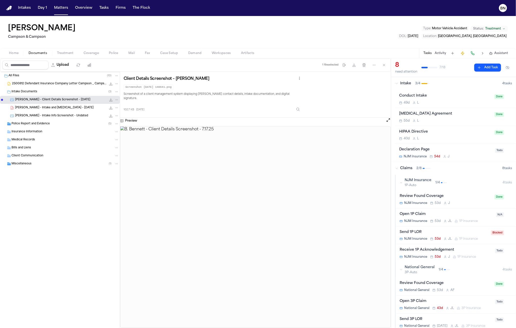
click at [52, 112] on div "B. Benning - Intake and Retainer - 6.24.25 118.2 KB • PDF" at bounding box center [60, 108] width 120 height 8
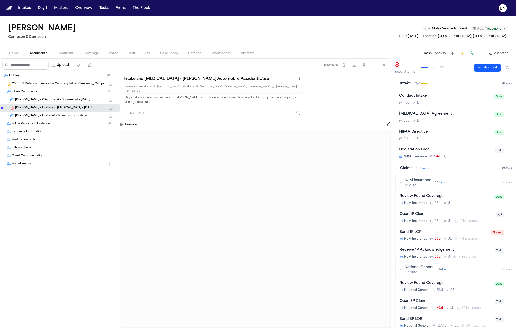
click at [51, 123] on div "Police Report and Evidence ( 5 )" at bounding box center [65, 124] width 107 height 5
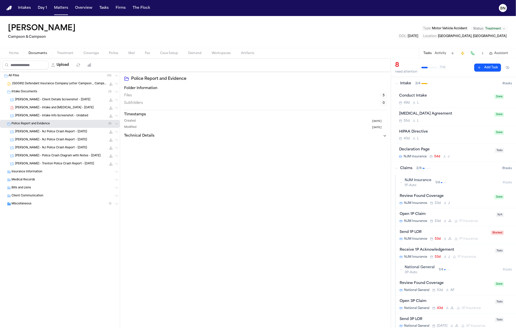
click at [54, 138] on div "[PERSON_NAME] - NJ Police Crash Report - [DATE] 231.0 KB • JPG" at bounding box center [67, 139] width 104 height 5
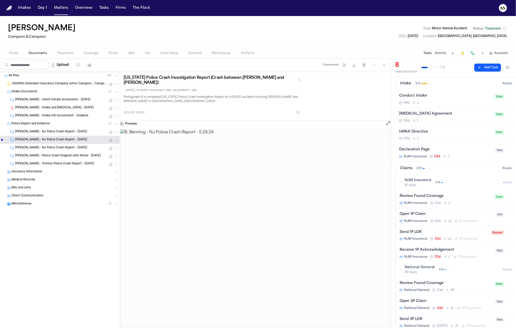
click at [47, 204] on div "Miscellaneous ( 1 )" at bounding box center [65, 204] width 107 height 5
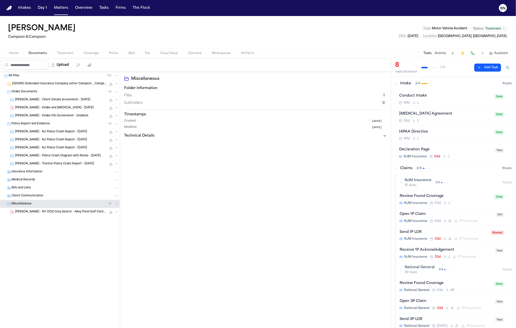
click at [53, 215] on div "B. Bennett - NY DOS Corp Search - Alley Pond Golf Center LLC - 7.10.25 222.9 KB…" at bounding box center [67, 212] width 104 height 5
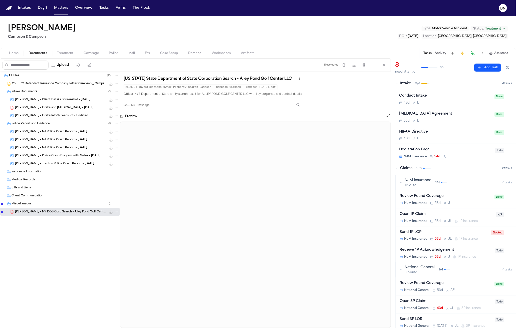
click at [37, 131] on span "[PERSON_NAME] - NJ Police Crash Report - [DATE]" at bounding box center [51, 132] width 72 height 4
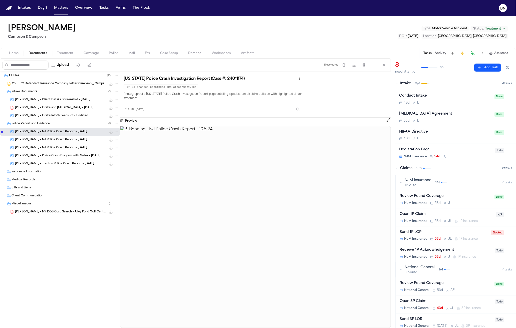
click at [38, 113] on div "B. Benning - Intake Info Screenshot - Undated 44.2 KB • PNG" at bounding box center [60, 116] width 120 height 8
click at [38, 110] on span "[PERSON_NAME] - Intake and [MEDICAL_DATA] - [DATE]" at bounding box center [54, 108] width 79 height 4
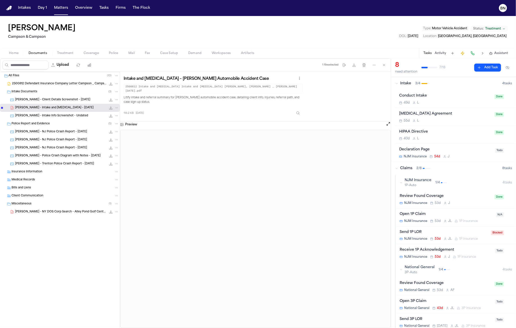
click at [63, 100] on span "[PERSON_NAME] - Client Details Screenshot - [DATE]" at bounding box center [52, 100] width 75 height 4
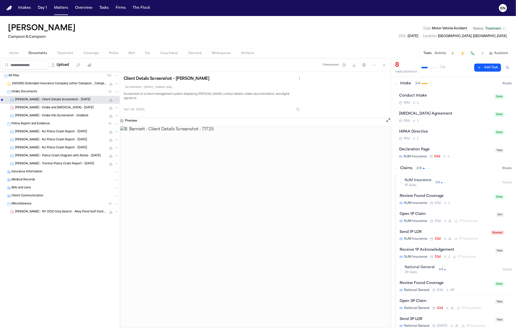
click at [47, 85] on span "2500812 Defendant Insurance Company Letter Campson _ Campson [DATE].docx" at bounding box center [59, 84] width 94 height 4
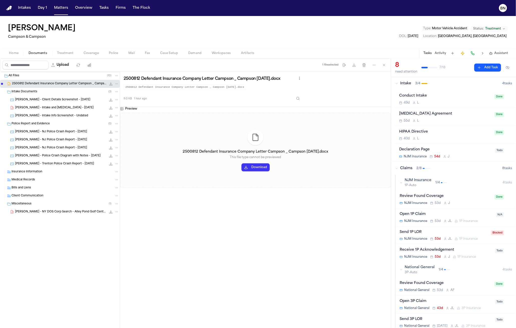
click at [65, 208] on div "Miscellaneous ( 1 )" at bounding box center [60, 204] width 120 height 8
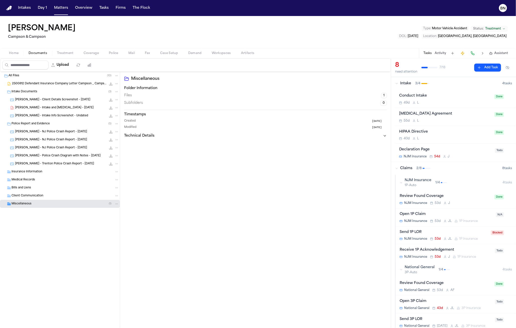
click at [65, 211] on div "All Files ( 10 ) 2500812 Defendant Insurance Company Letter Campson _ Campson 0…" at bounding box center [60, 152] width 120 height 161
click at [58, 201] on div "Miscellaneous ( 1 )" at bounding box center [60, 204] width 120 height 8
click at [59, 213] on span "B. Bennett - NY DOS Corp Search - Alley Pond Golf Center LLC - 7.10.25" at bounding box center [60, 212] width 91 height 4
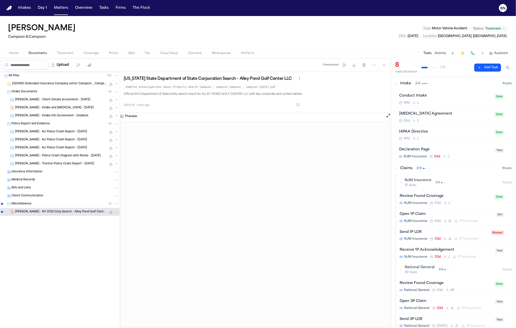
click at [39, 144] on div "All Files ( 10 ) 2500812 Defendant Insurance Company Letter Campson _ Campson 0…" at bounding box center [60, 156] width 120 height 169
click at [45, 160] on div "B. Benning - Police Crash Diagram with Notes - 7.10.25 148.2 KB • JPG" at bounding box center [60, 156] width 120 height 8
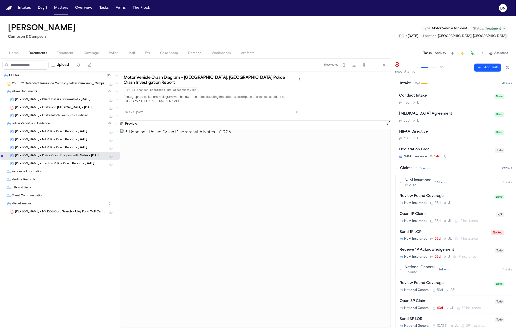
click at [43, 165] on span "[PERSON_NAME] - Trenton Police Crash Report - [DATE]" at bounding box center [54, 164] width 79 height 4
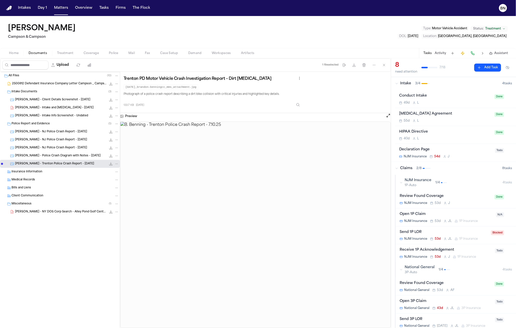
click at [42, 157] on span "[PERSON_NAME] - Police Crash Diagram with Notes - [DATE]" at bounding box center [58, 156] width 86 height 4
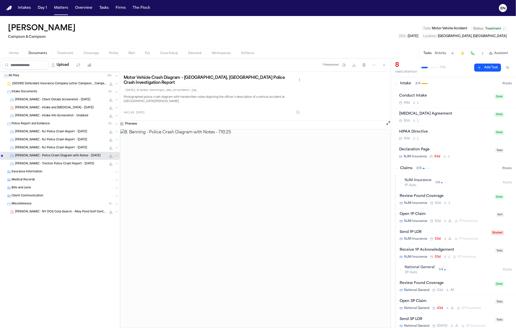
click at [222, 233] on img at bounding box center [255, 228] width 270 height 199
click at [389, 121] on button "Open preview" at bounding box center [388, 123] width 5 height 5
click at [58, 160] on div "B. Benning - Police Crash Diagram with Notes - 7.10.25 148.2 KB • JPG" at bounding box center [60, 156] width 120 height 8
click at [59, 164] on span "[PERSON_NAME] - Trenton Police Crash Report - [DATE]" at bounding box center [54, 164] width 79 height 4
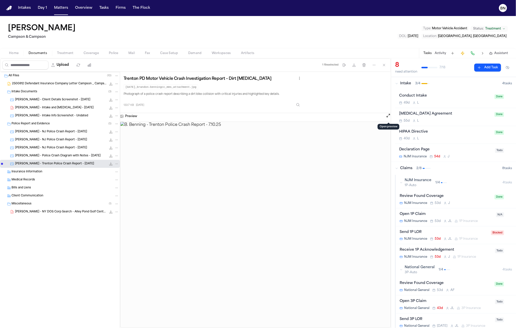
click at [387, 116] on button "Open preview" at bounding box center [388, 115] width 5 height 5
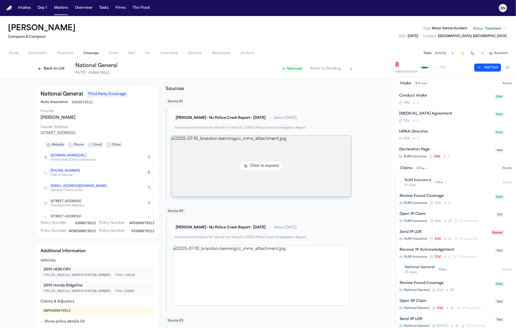
click at [220, 166] on img "View image 2025-07-10_brandon-benningcc_mms_attachment.jpg" at bounding box center [262, 166] width 180 height 61
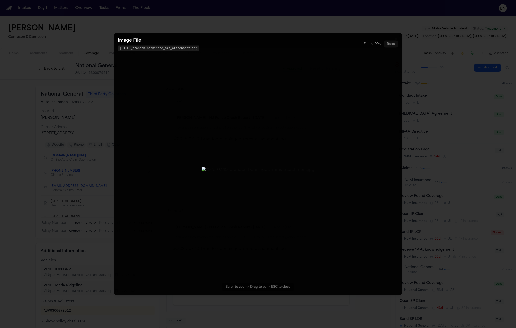
click at [202, 167] on img "Zoomable image viewer. Use mouse wheel to zoom, drag to pan, or press R to rese…" at bounding box center [258, 170] width 113 height 6
drag, startPoint x: 175, startPoint y: 120, endPoint x: 230, endPoint y: 152, distance: 63.4
click at [236, 200] on img "Zoomable image viewer. Use mouse wheel to zoom, drag to pan, or press R to rese…" at bounding box center [313, 204] width 155 height 8
drag, startPoint x: 221, startPoint y: 136, endPoint x: 224, endPoint y: 147, distance: 11.5
click at [230, 245] on img "Zoomable image viewer. Use mouse wheel to zoom, drag to pan, or press R to rese…" at bounding box center [329, 250] width 199 height 11
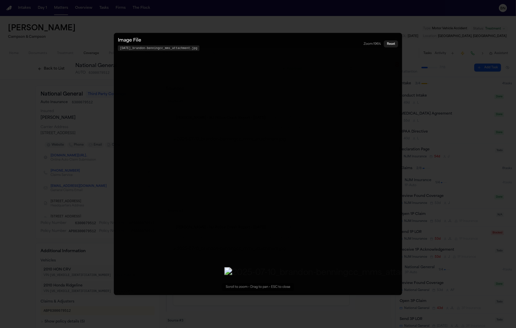
drag, startPoint x: 195, startPoint y: 99, endPoint x: 199, endPoint y: 120, distance: 21.5
click at [224, 267] on img "Zoomable image viewer. Use mouse wheel to zoom, drag to pan, or press R to rese…" at bounding box center [334, 273] width 221 height 12
drag, startPoint x: 203, startPoint y: 125, endPoint x: 223, endPoint y: 140, distance: 25.3
click at [196, 272] on img "Zoomable image viewer. Use mouse wheel to zoom, drag to pan, or press R to rese…" at bounding box center [296, 277] width 201 height 11
drag, startPoint x: 268, startPoint y: 152, endPoint x: 311, endPoint y: 136, distance: 45.9
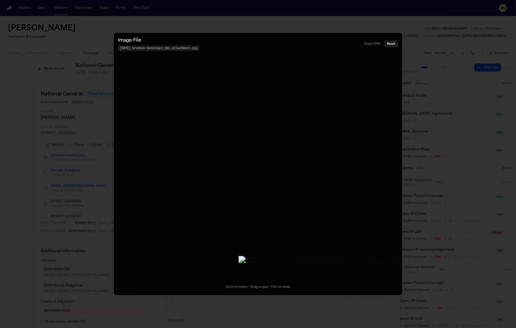
click at [311, 256] on img "Zoomable image viewer. Use mouse wheel to zoom, drag to pan, or press R to rese…" at bounding box center [339, 261] width 201 height 11
drag, startPoint x: 247, startPoint y: 175, endPoint x: 204, endPoint y: 144, distance: 53.5
click at [204, 223] on img "Zoomable image viewer. Use mouse wheel to zoom, drag to pan, or press R to rese…" at bounding box center [293, 228] width 179 height 10
drag, startPoint x: 209, startPoint y: 178, endPoint x: 197, endPoint y: 135, distance: 45.1
click at [197, 180] on img "Zoomable image viewer. Use mouse wheel to zoom, drag to pan, or press R to rese…" at bounding box center [281, 185] width 179 height 10
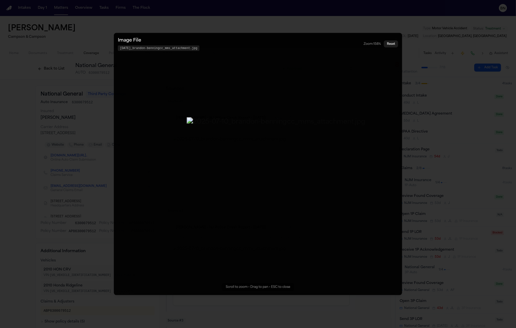
drag, startPoint x: 218, startPoint y: 178, endPoint x: 213, endPoint y: 115, distance: 62.8
click at [213, 117] on img "Zoomable image viewer. Use mouse wheel to zoom, drag to pan, or press R to rese…" at bounding box center [276, 122] width 179 height 10
drag, startPoint x: 251, startPoint y: 232, endPoint x: 280, endPoint y: 211, distance: 36.4
click at [280, 105] on img "Zoomable image viewer. Use mouse wheel to zoom, drag to pan, or press R to rese…" at bounding box center [305, 101] width 179 height 10
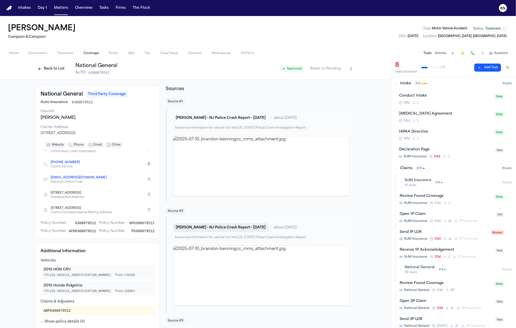
scroll to position [89, 0]
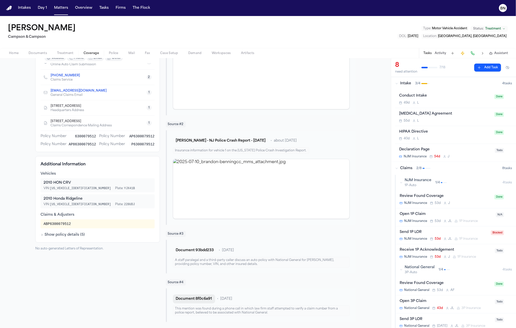
click at [193, 297] on button "Document 8f0c6a91" at bounding box center [194, 299] width 42 height 9
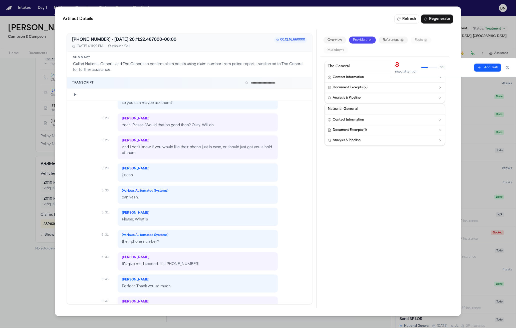
scroll to position [827, 0]
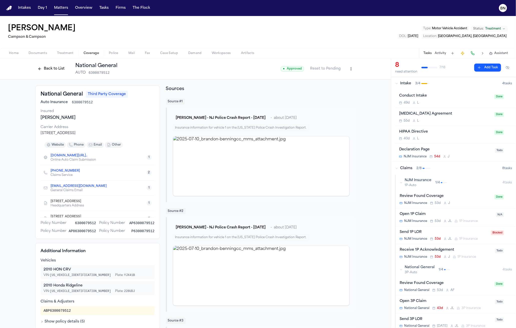
scroll to position [10, 0]
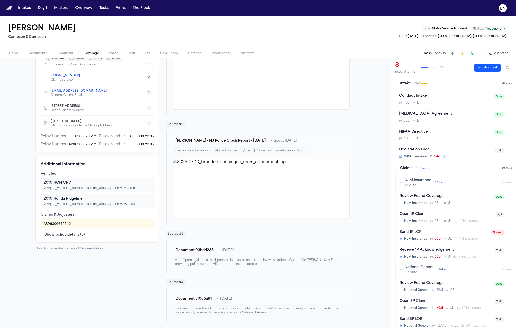
click at [38, 54] on span "Documents" at bounding box center [38, 53] width 19 height 4
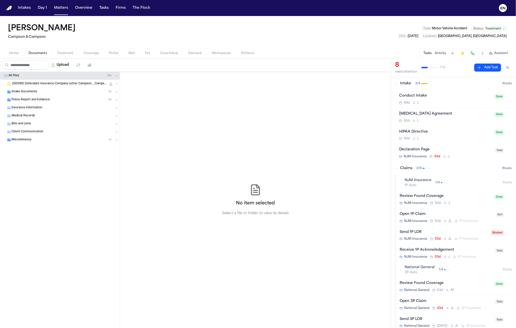
click at [49, 95] on div "Intake Documents ( 3 )" at bounding box center [60, 92] width 120 height 8
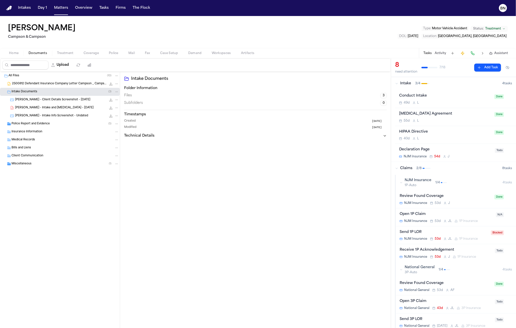
click at [46, 122] on span "Police Report and Evidence" at bounding box center [31, 124] width 38 height 4
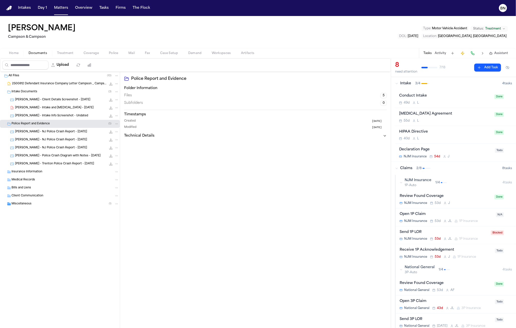
click at [45, 139] on span "[PERSON_NAME] - NJ Police Crash Report - [DATE]" at bounding box center [51, 140] width 72 height 4
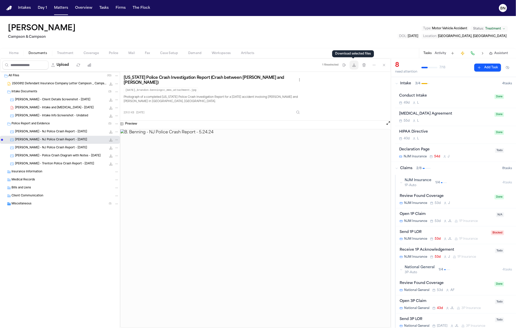
click at [350, 67] on button "Download files" at bounding box center [354, 65] width 9 height 9
